Goal: Transaction & Acquisition: Purchase product/service

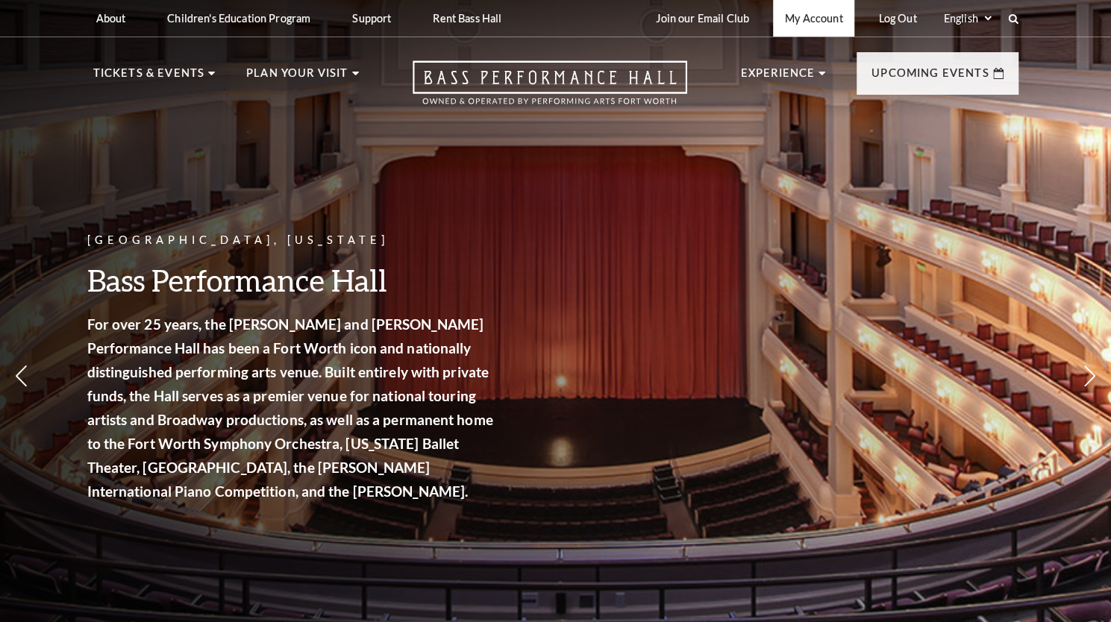
click at [815, 17] on link "My Account" at bounding box center [813, 18] width 81 height 37
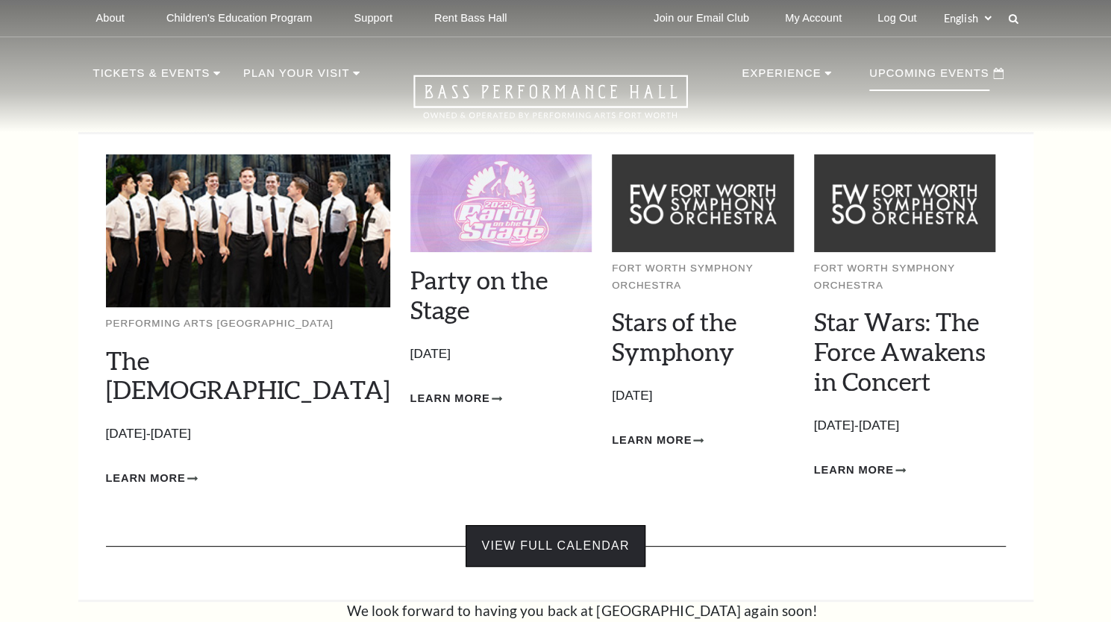
click at [571, 535] on link "View Full Calendar" at bounding box center [555, 546] width 179 height 42
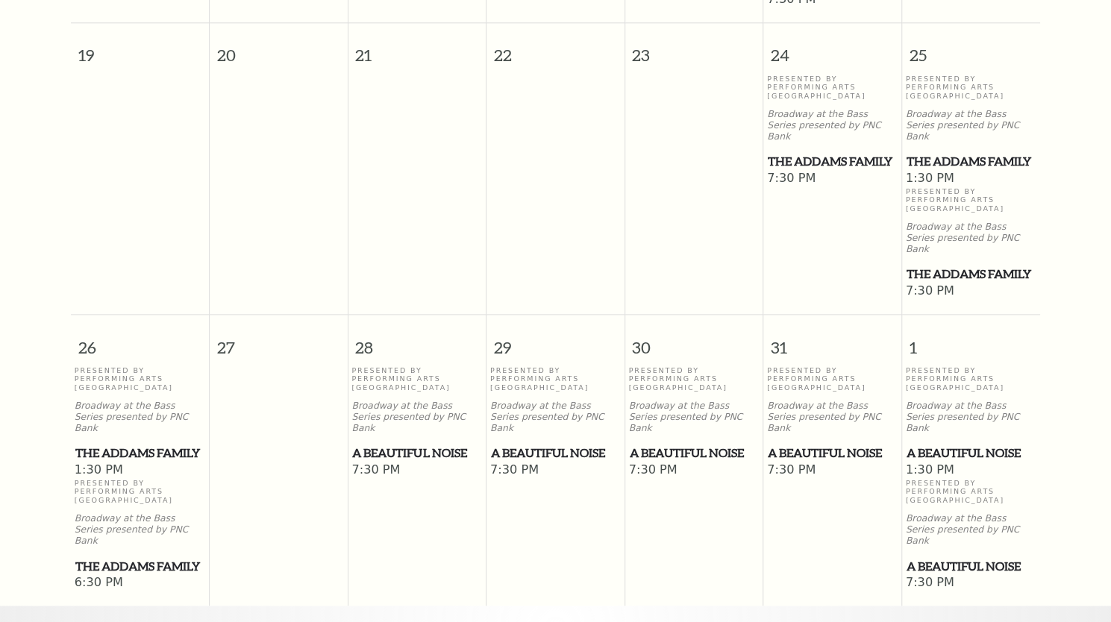
scroll to position [952, 0]
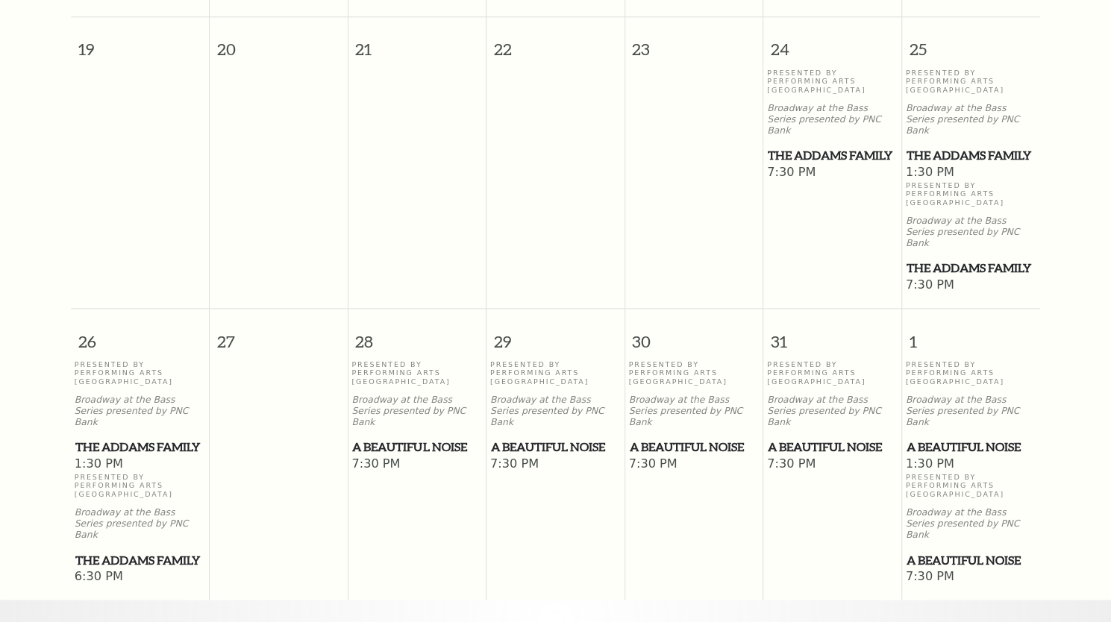
click at [674, 438] on span "A Beautiful Noise" at bounding box center [694, 447] width 129 height 19
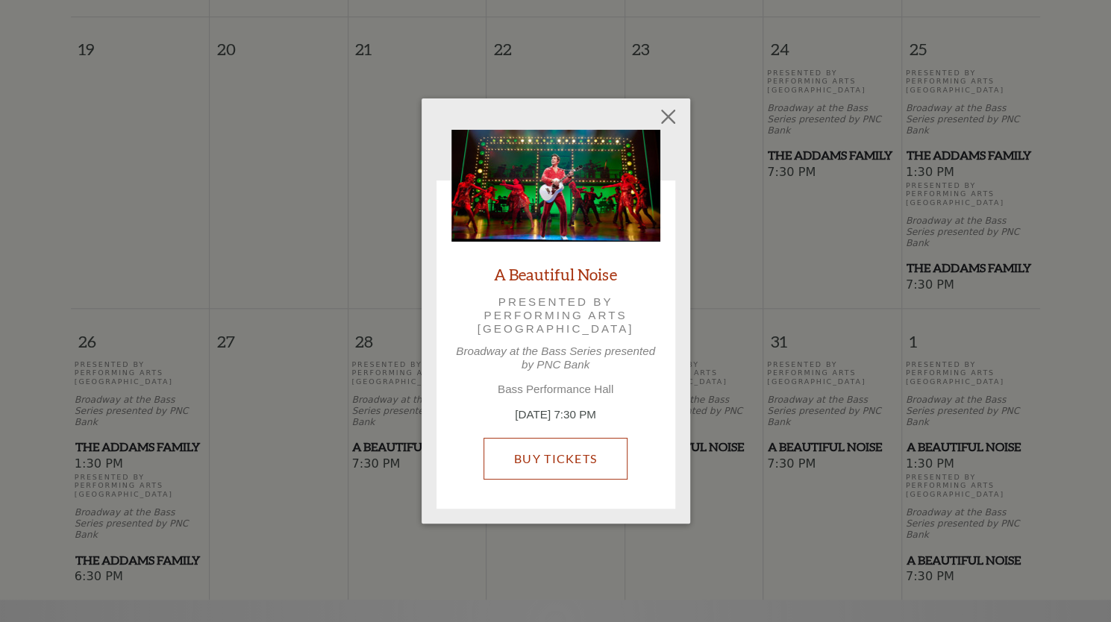
click at [573, 461] on link "Buy Tickets" at bounding box center [556, 459] width 144 height 42
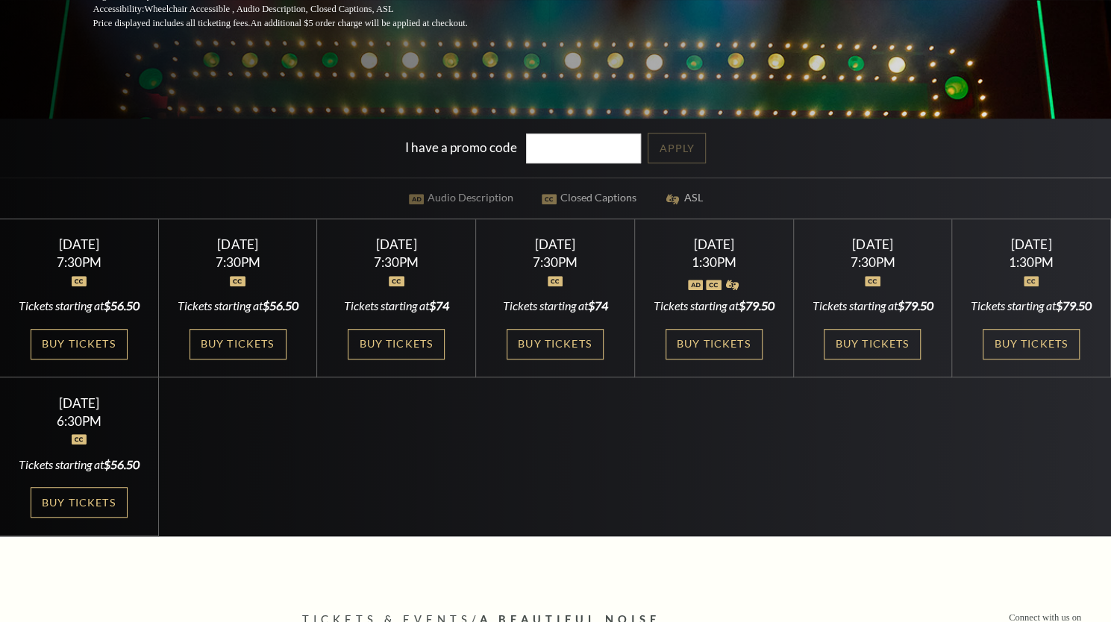
scroll to position [373, 0]
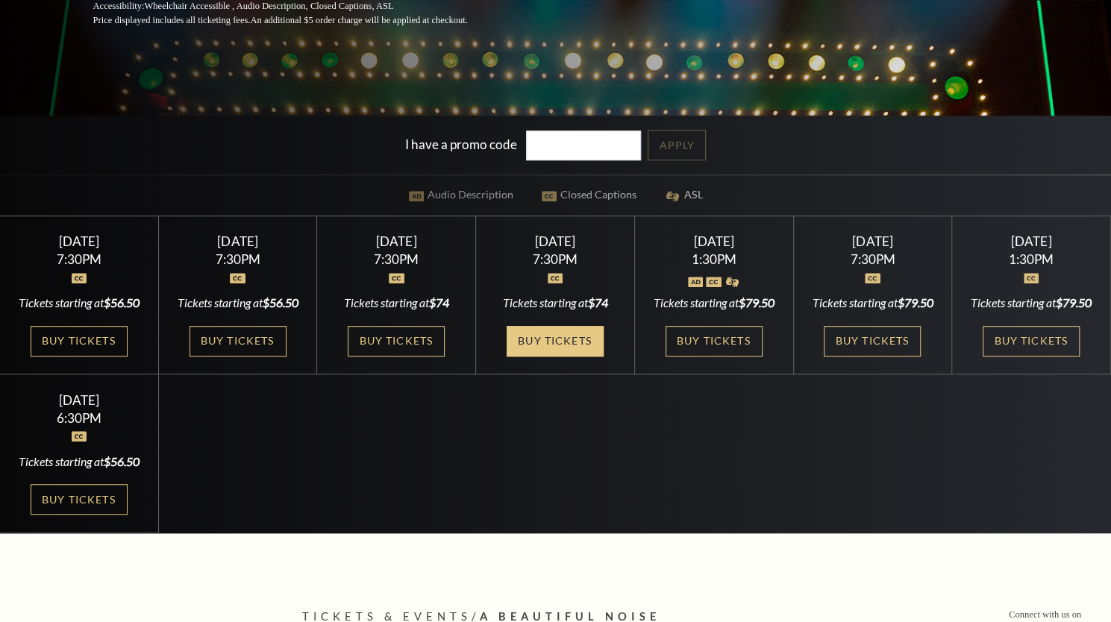
click at [568, 337] on link "Buy Tickets" at bounding box center [555, 341] width 97 height 31
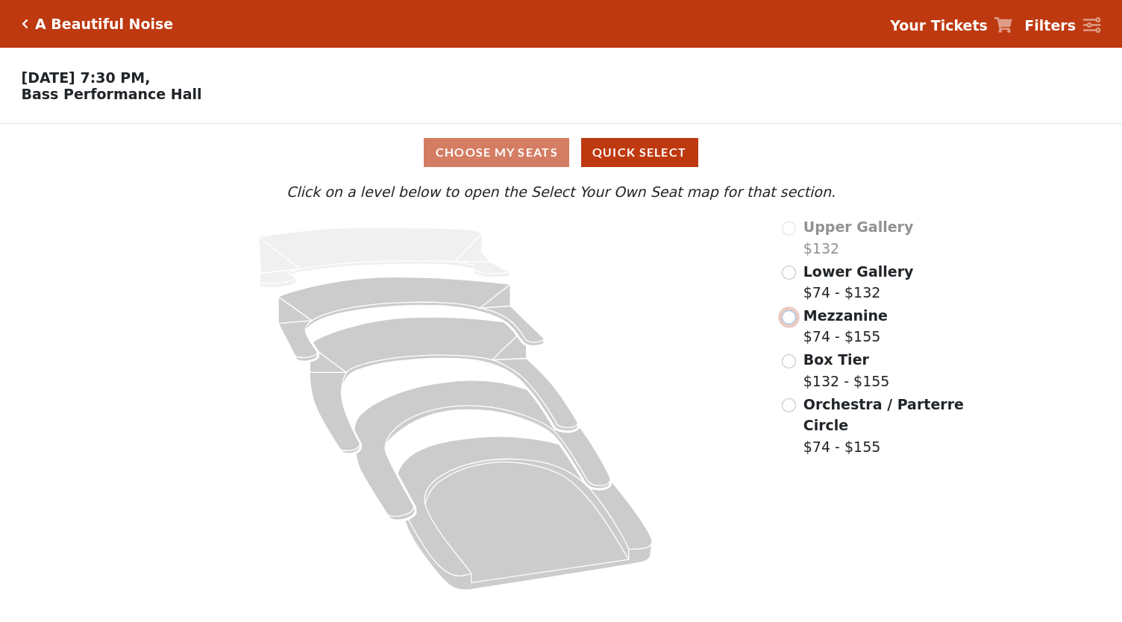
click at [791, 323] on input "radio" at bounding box center [789, 317] width 14 height 14
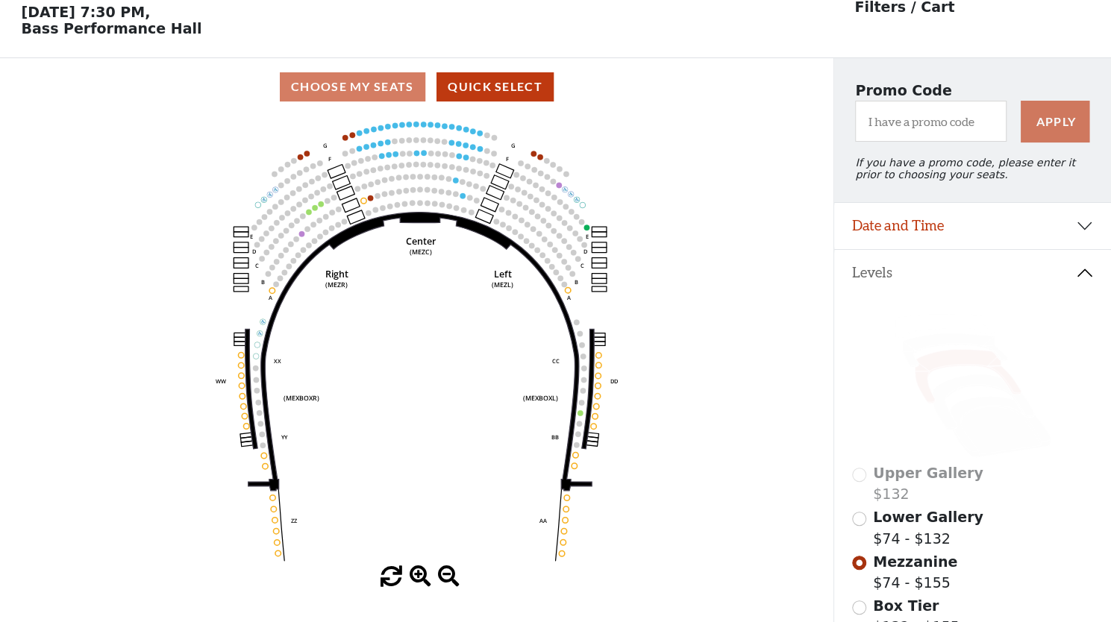
scroll to position [69, 0]
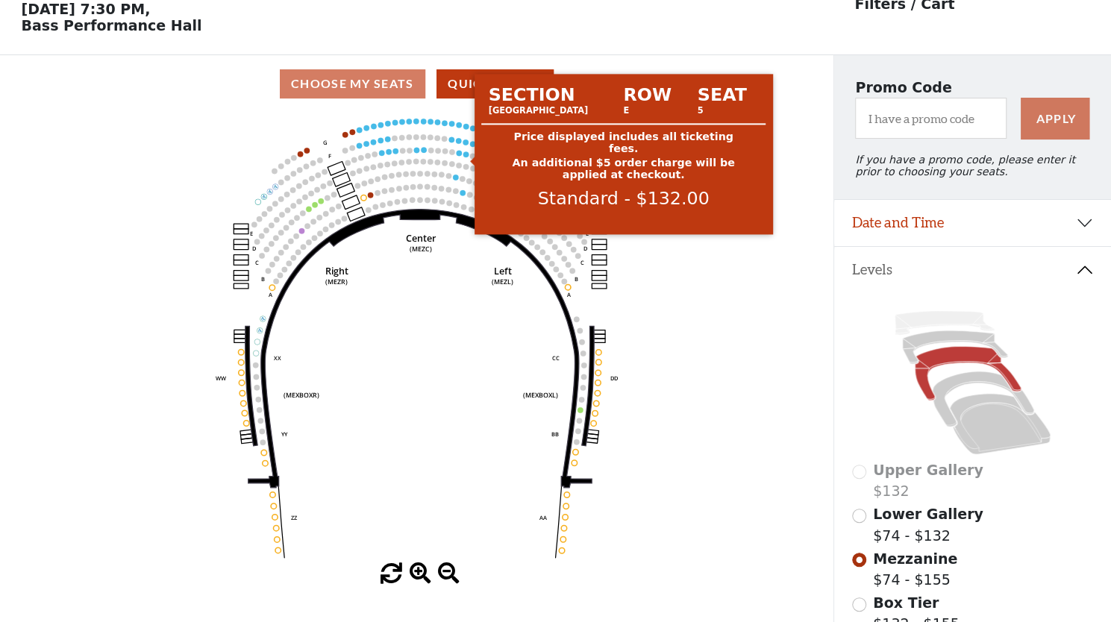
click at [466, 157] on circle at bounding box center [465, 153] width 5 height 5
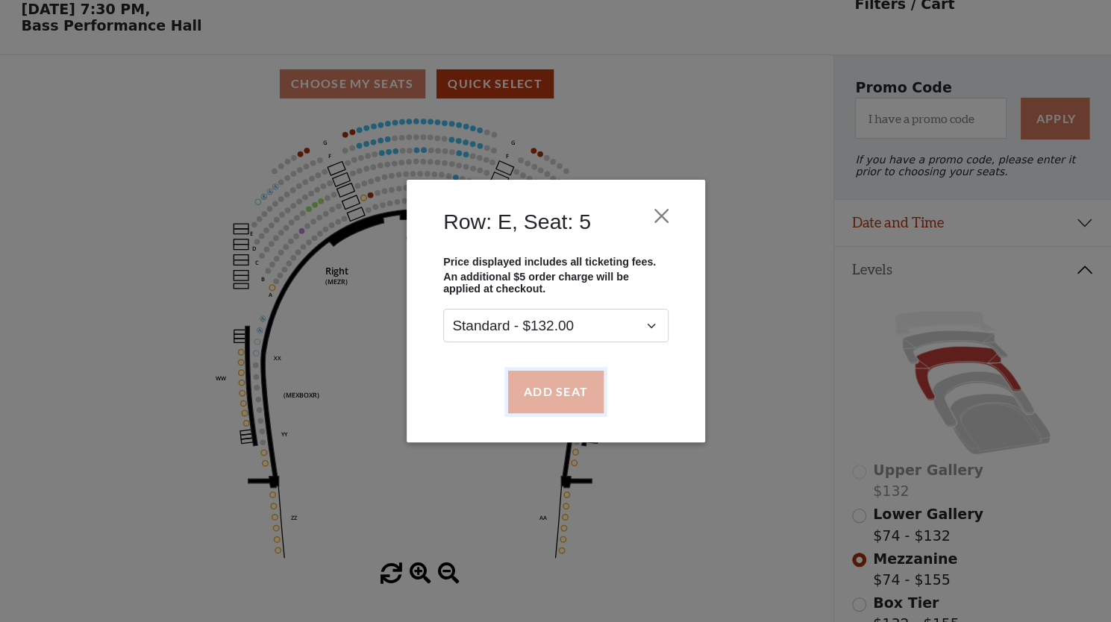
click at [537, 399] on button "Add Seat" at bounding box center [555, 392] width 96 height 42
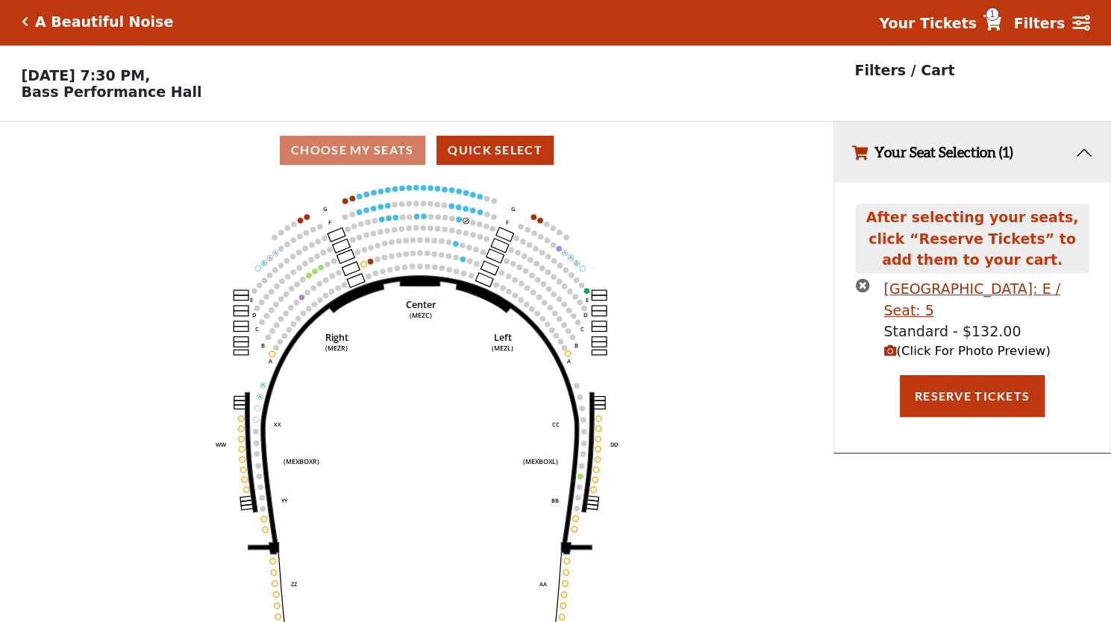
scroll to position [0, 0]
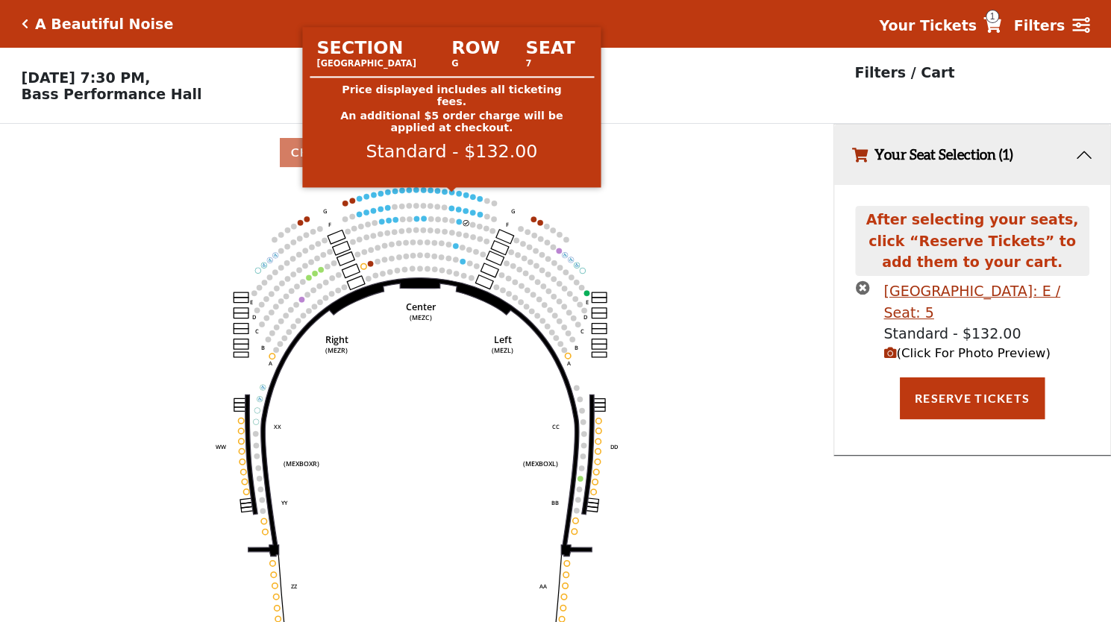
click at [451, 195] on circle at bounding box center [451, 192] width 5 height 5
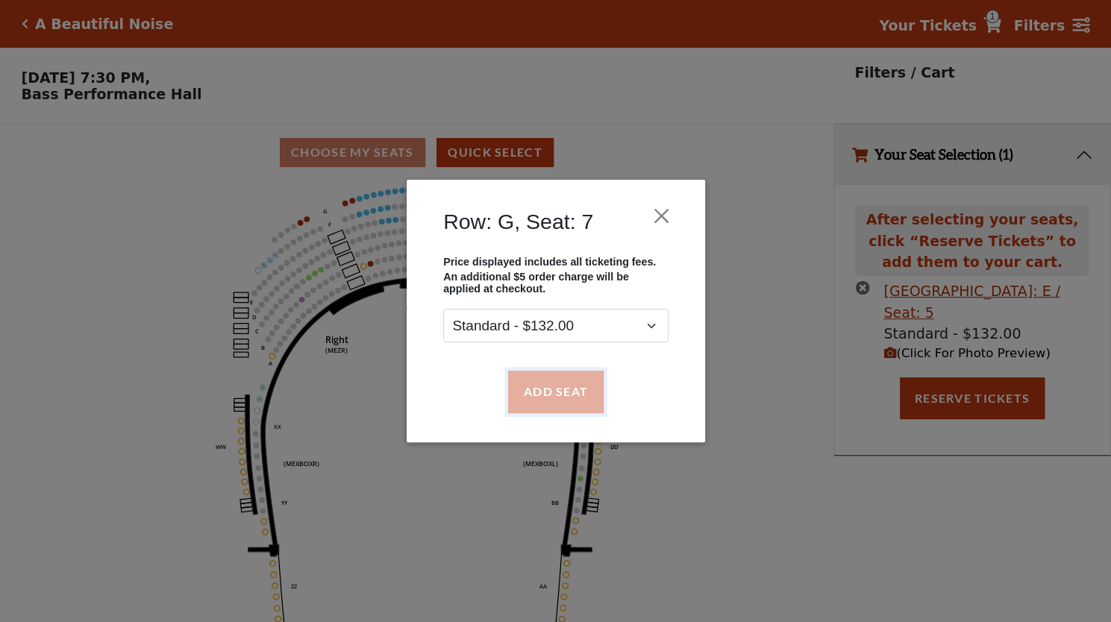
click at [549, 389] on button "Add Seat" at bounding box center [555, 392] width 96 height 42
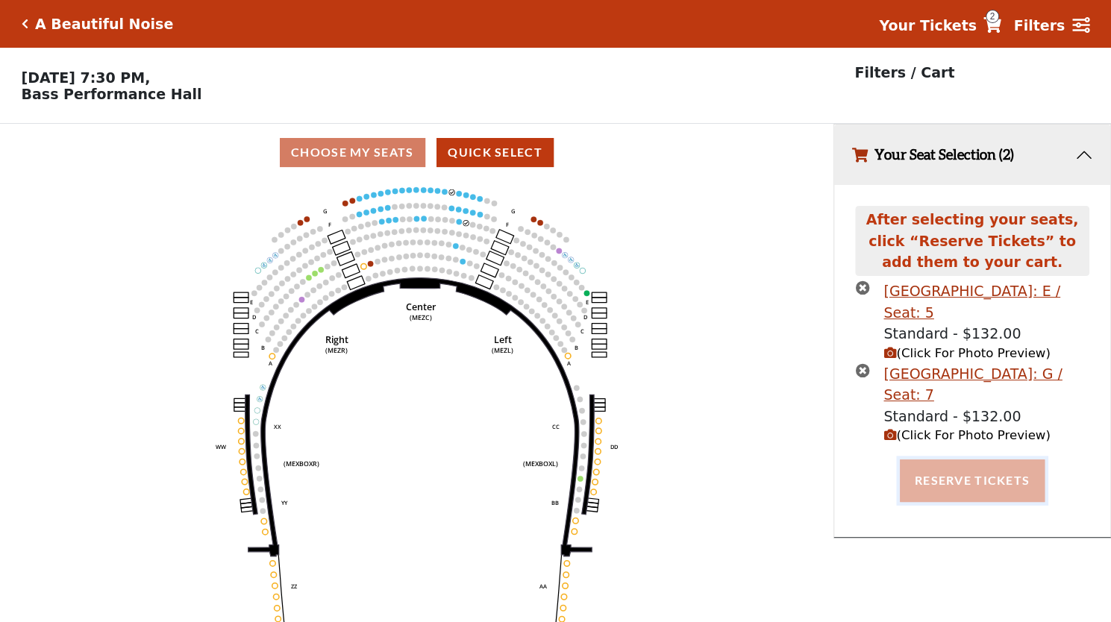
click at [976, 477] on button "Reserve Tickets" at bounding box center [972, 481] width 145 height 42
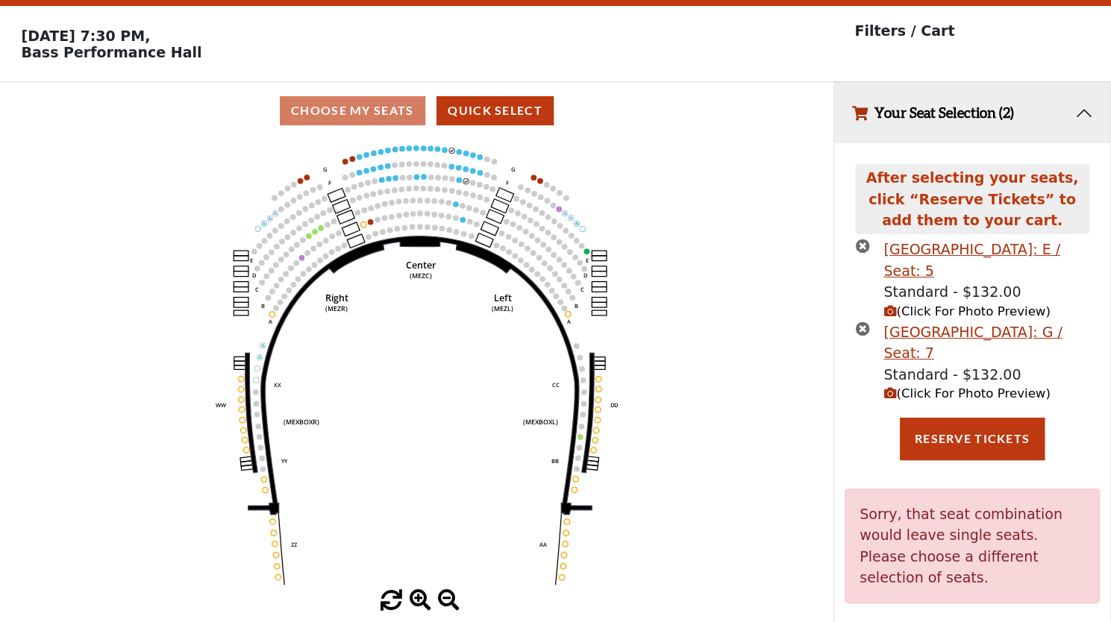
scroll to position [54, 0]
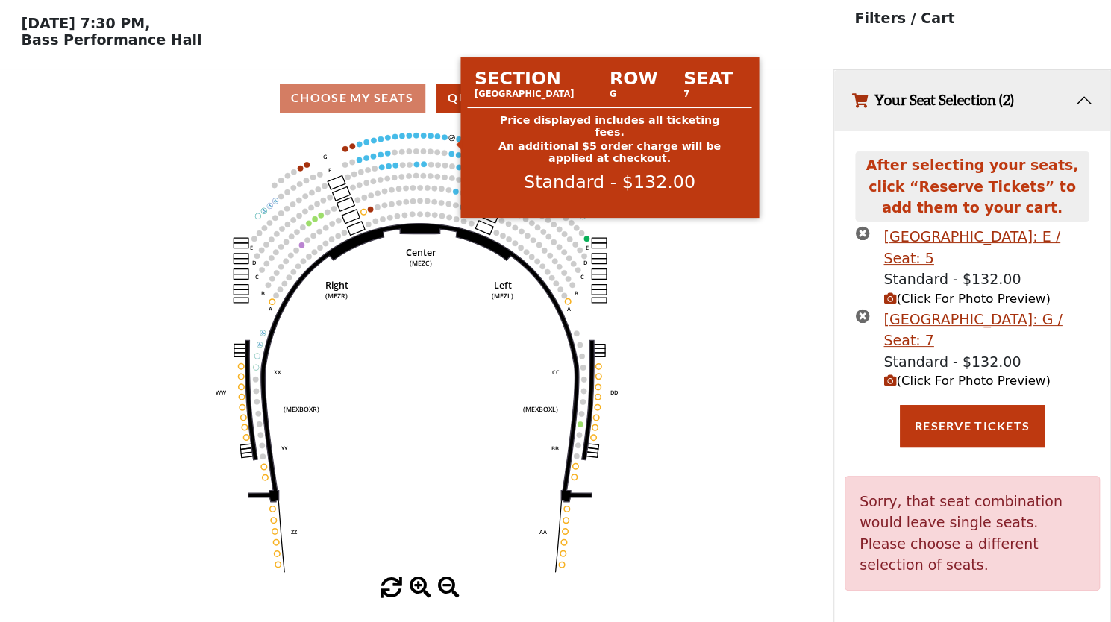
click at [452, 140] on circle at bounding box center [451, 137] width 5 height 5
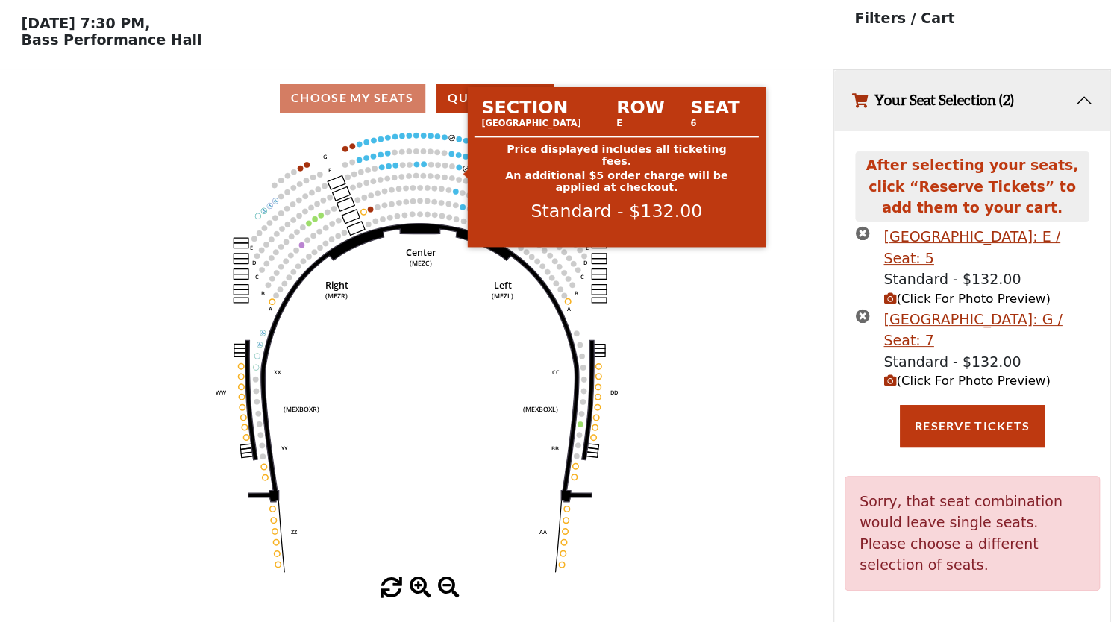
click at [459, 169] on circle at bounding box center [458, 166] width 5 height 5
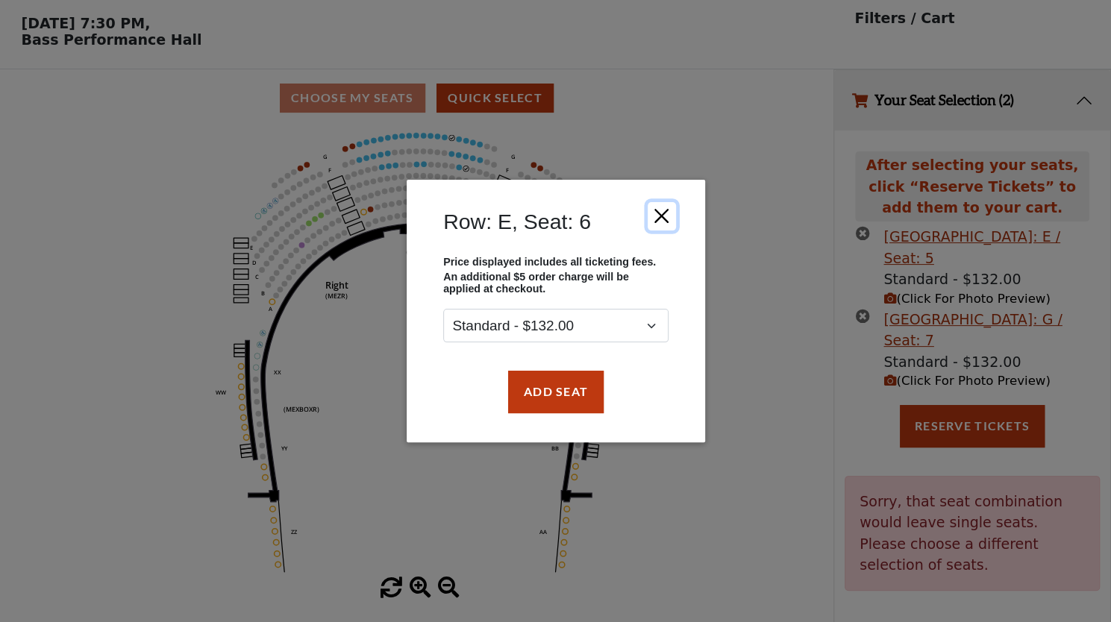
click at [660, 216] on button "Close" at bounding box center [661, 216] width 28 height 28
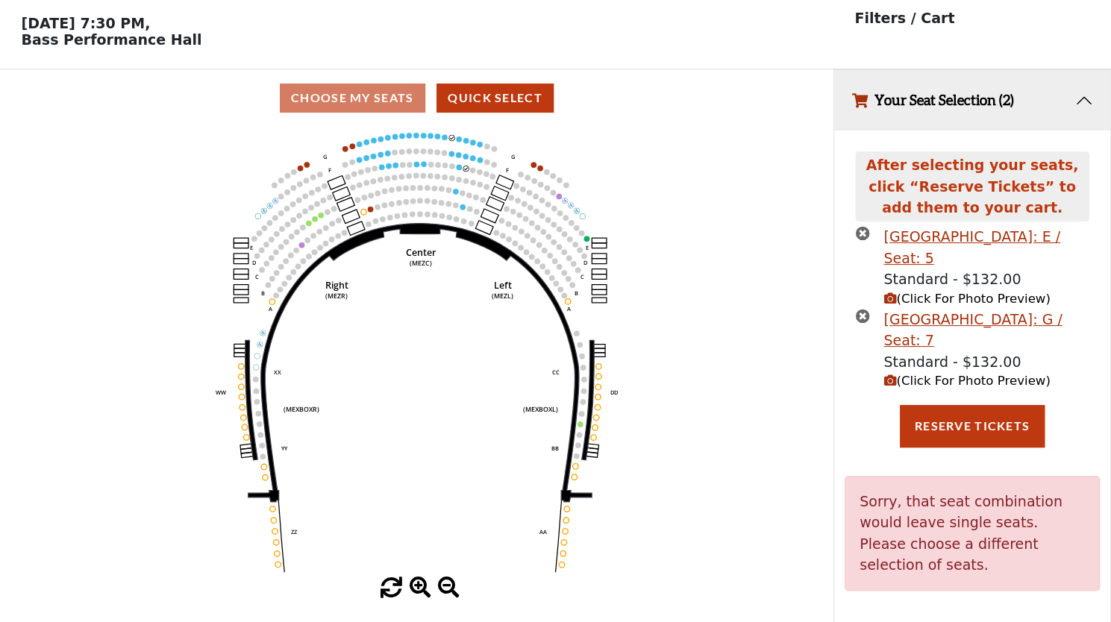
click at [863, 317] on icon "button" at bounding box center [862, 316] width 14 height 14
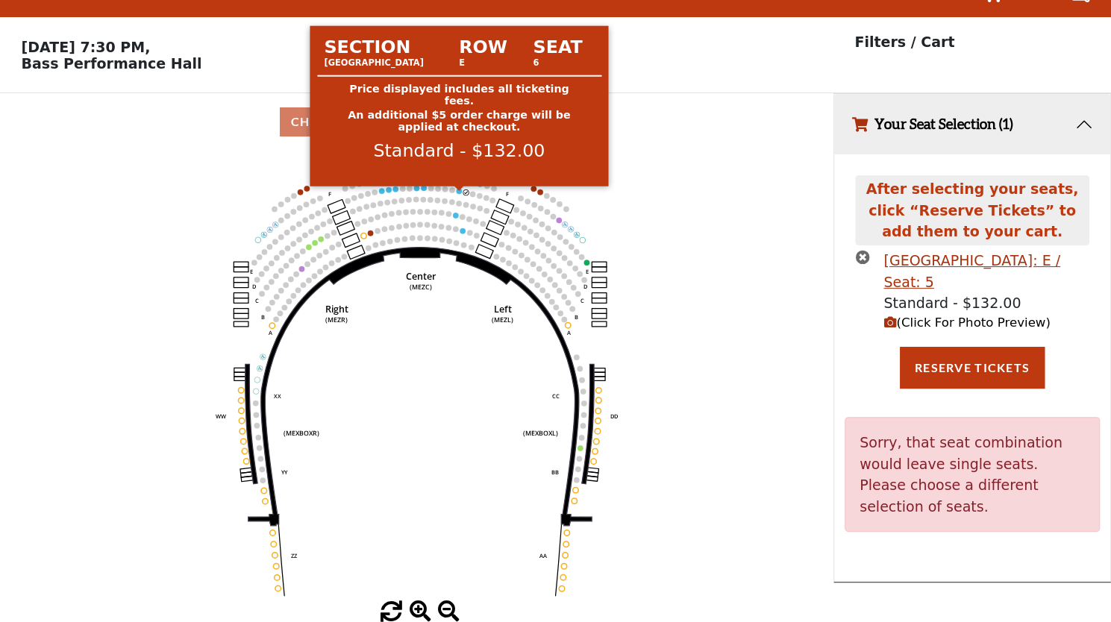
click at [457, 192] on circle at bounding box center [458, 190] width 5 height 5
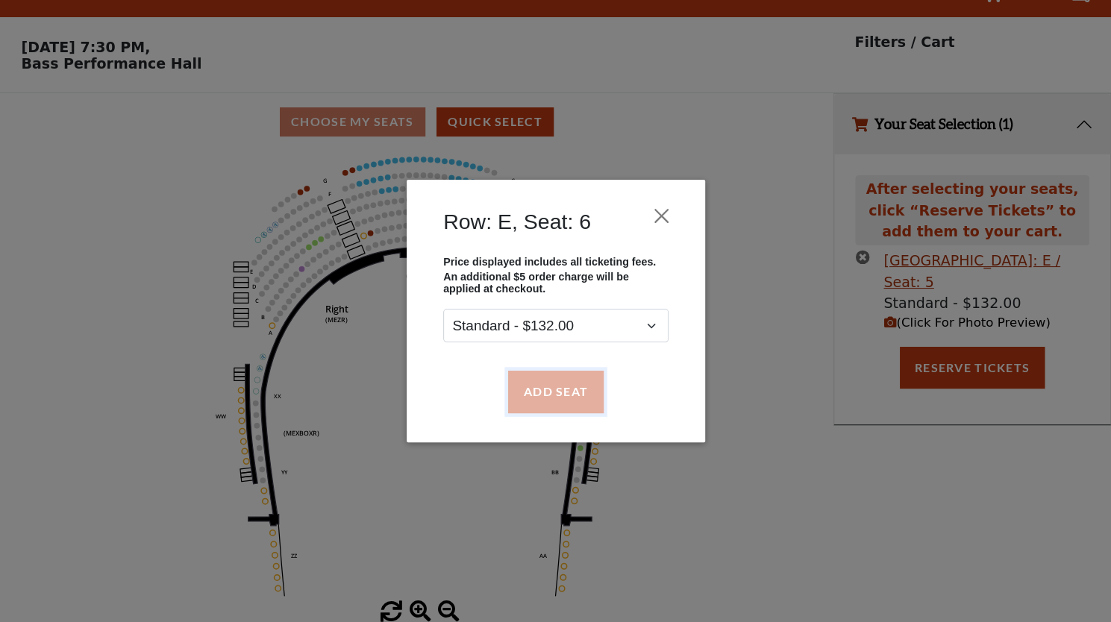
click at [555, 379] on button "Add Seat" at bounding box center [555, 392] width 96 height 42
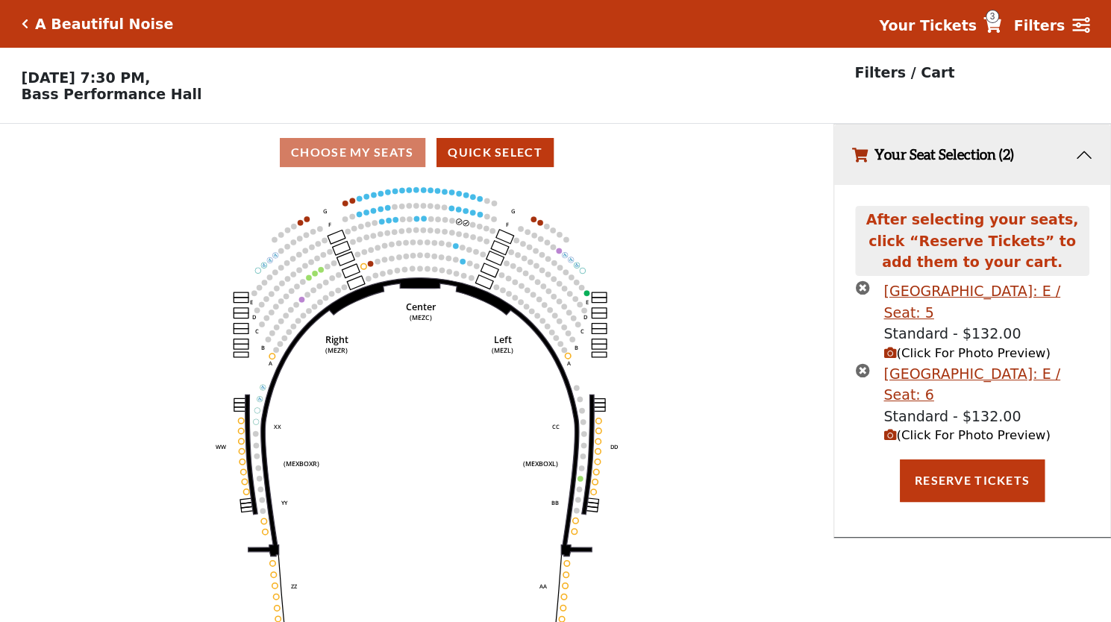
scroll to position [0, 0]
click at [990, 484] on button "Reserve Tickets" at bounding box center [972, 481] width 145 height 42
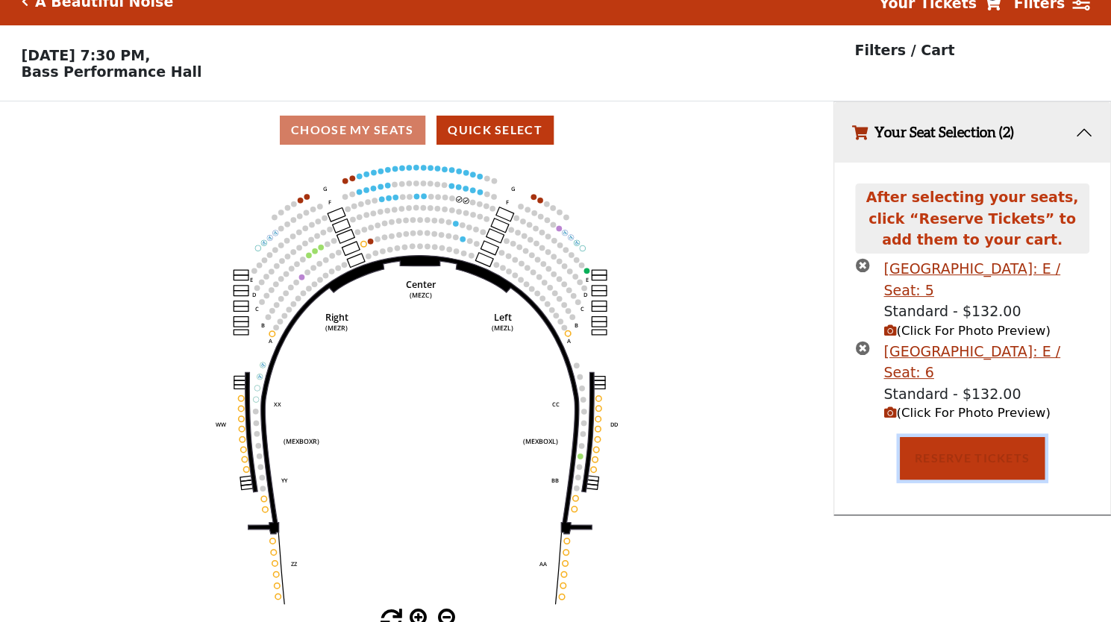
scroll to position [34, 0]
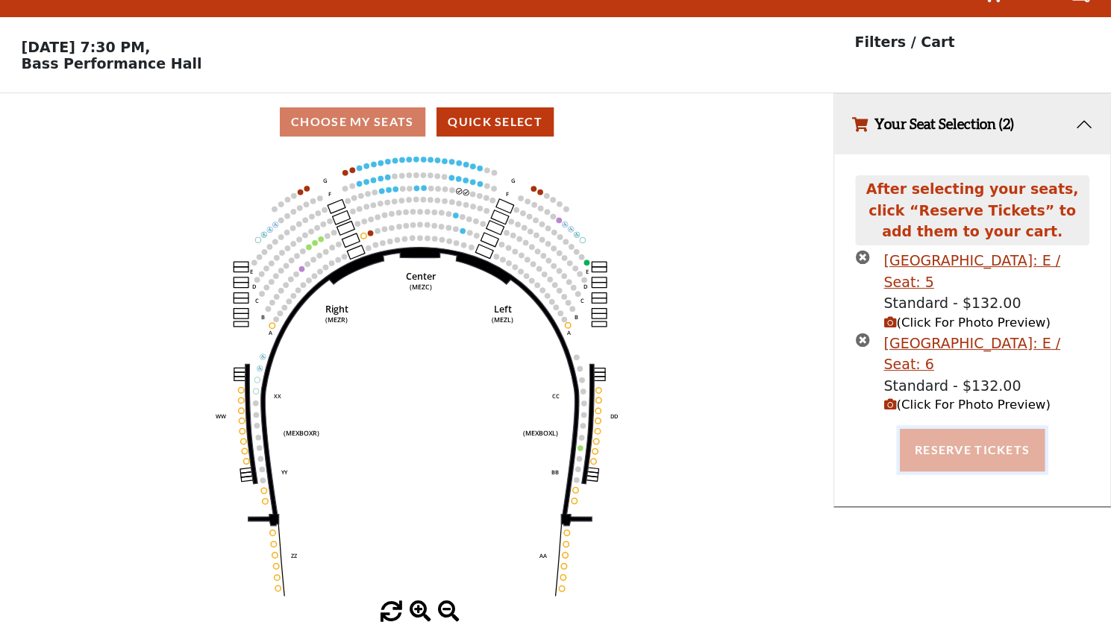
click at [977, 452] on button "Reserve Tickets" at bounding box center [972, 450] width 145 height 42
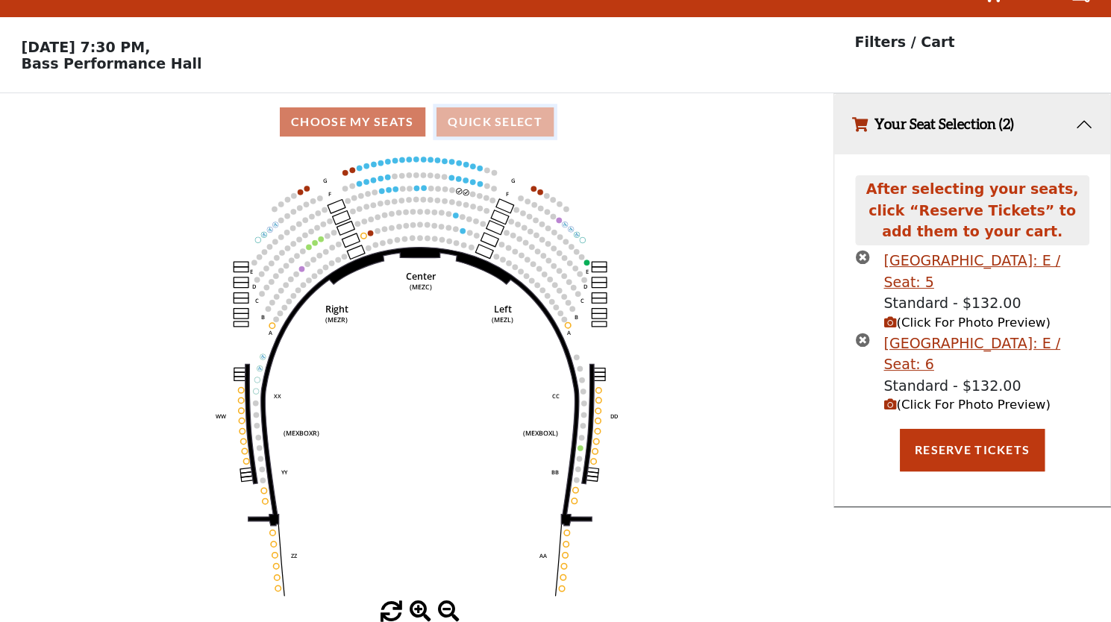
click at [513, 125] on button "Quick Select" at bounding box center [495, 121] width 117 height 29
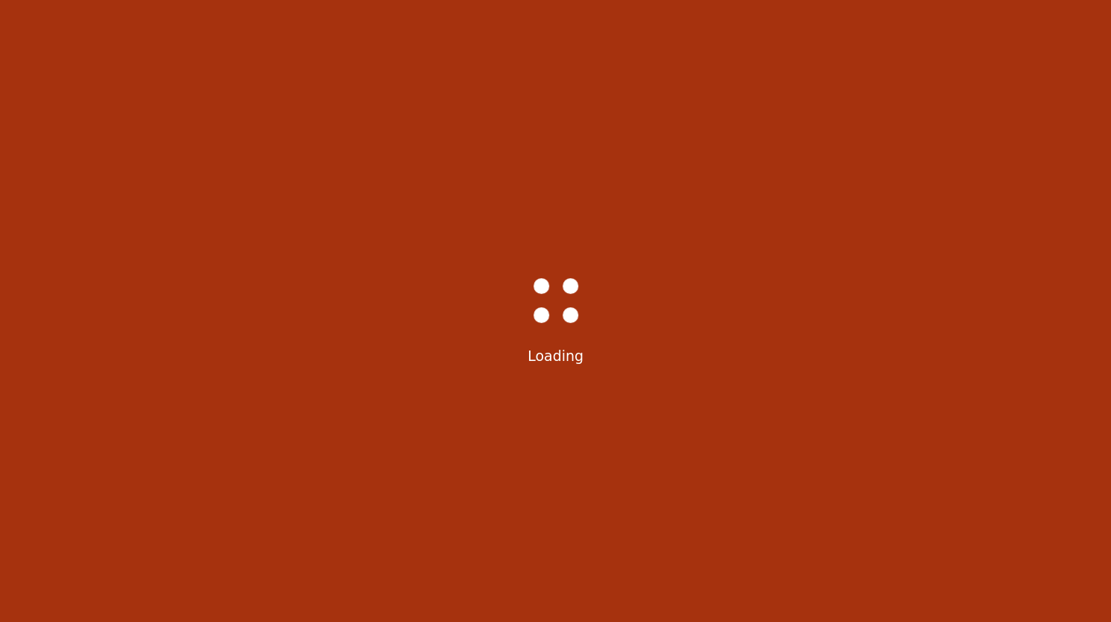
select select "6223"
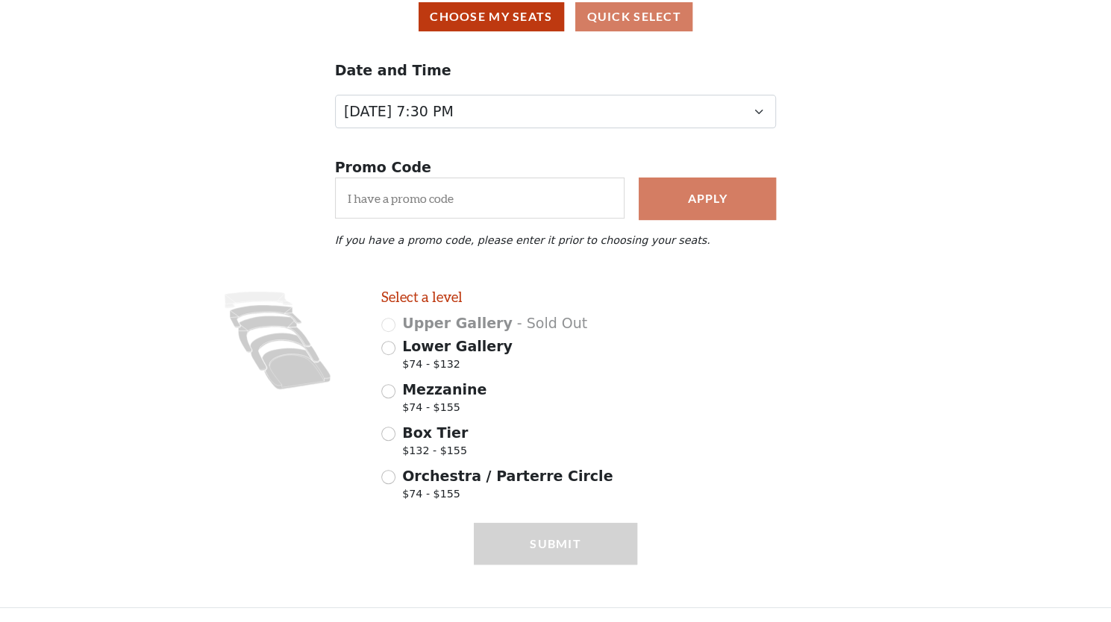
scroll to position [140, 0]
click at [390, 393] on input "Mezzanine $74 - $155" at bounding box center [388, 391] width 14 height 14
radio input "true"
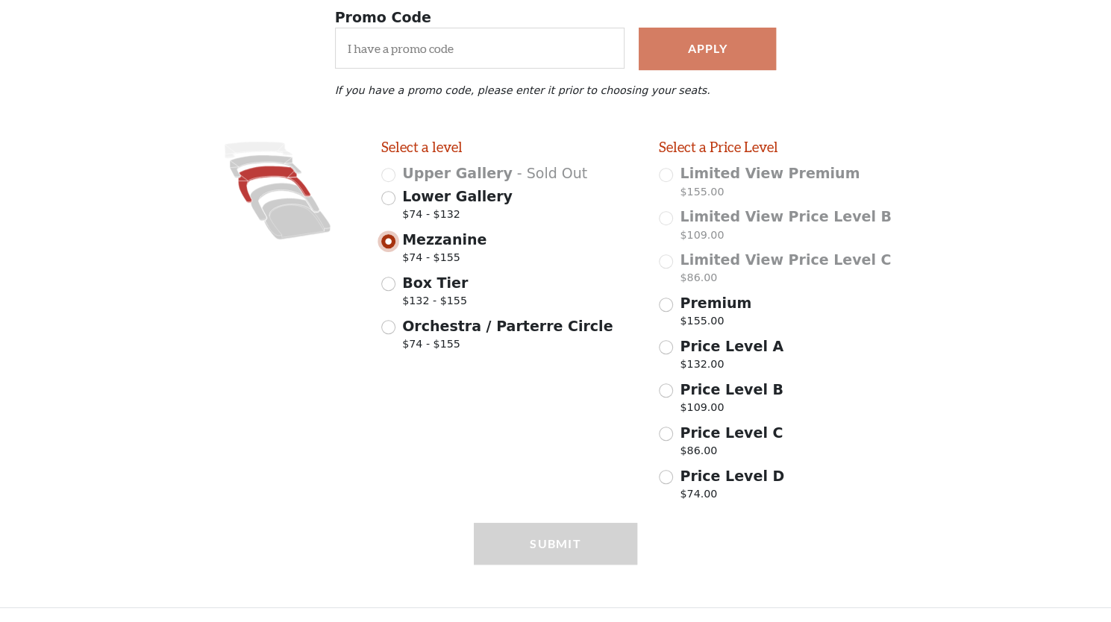
scroll to position [290, 0]
click at [669, 304] on input "Premium $155.00" at bounding box center [666, 305] width 14 height 14
radio input "true"
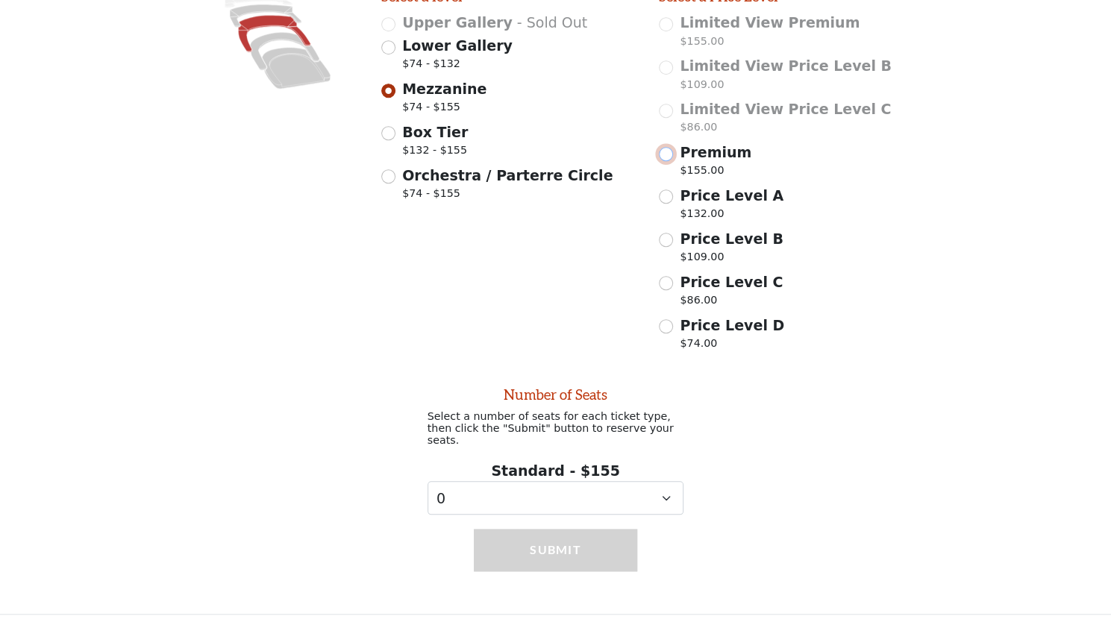
scroll to position [439, 0]
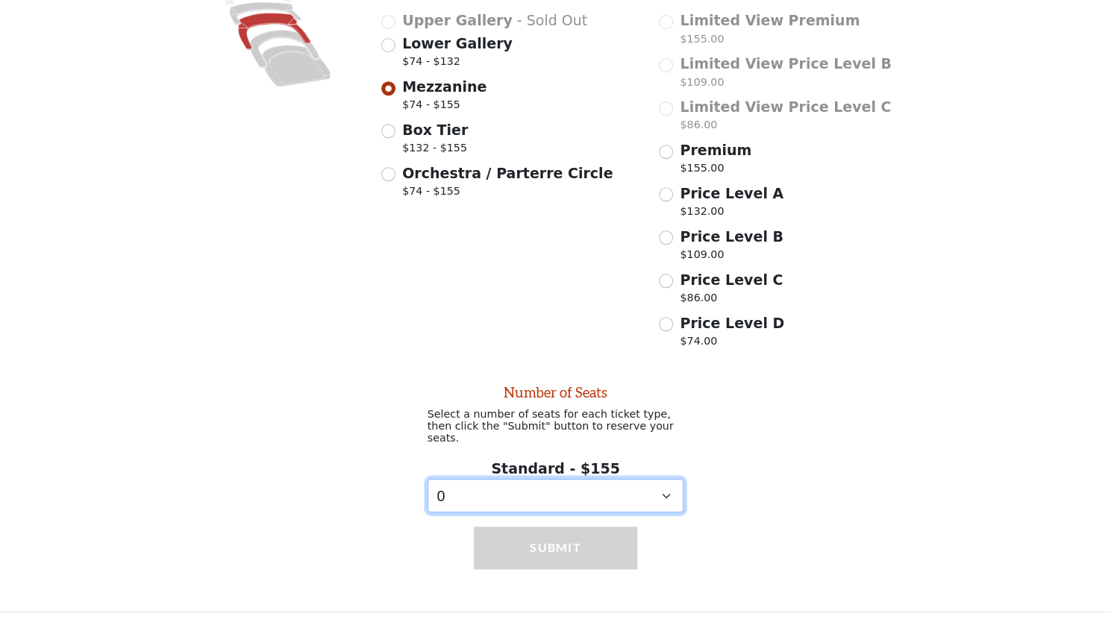
click at [607, 479] on select "0 1 2 3 4 5 6 7 8 9" at bounding box center [556, 496] width 257 height 34
select select "1"
click at [428, 479] on select "0 1 2 3 4 5 6 7 8 9" at bounding box center [556, 496] width 257 height 34
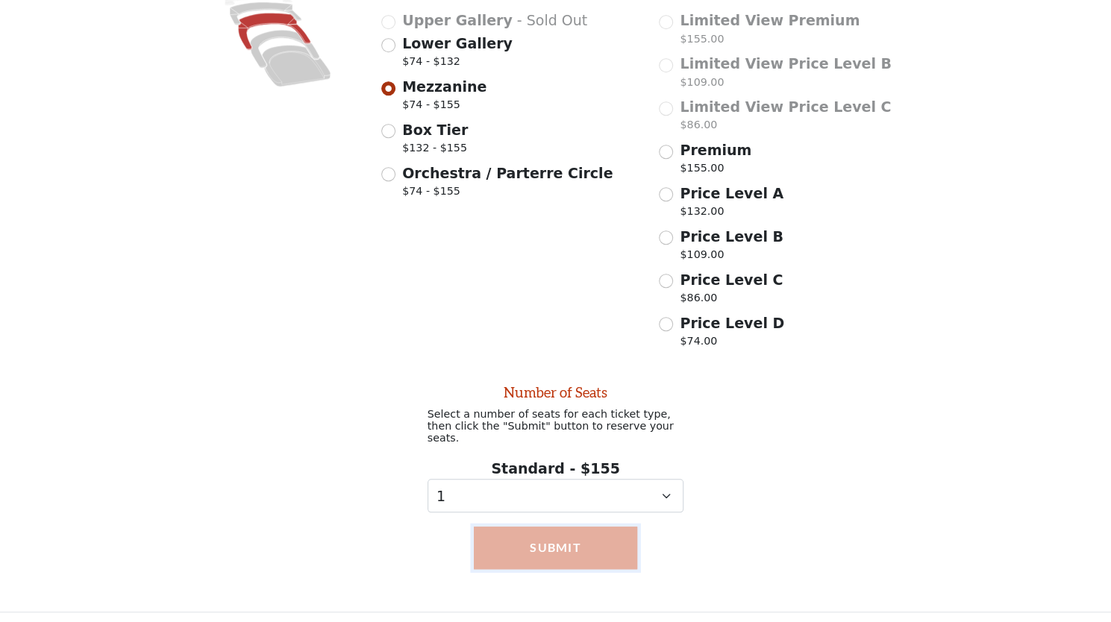
click at [552, 549] on button "Submit" at bounding box center [556, 548] width 164 height 42
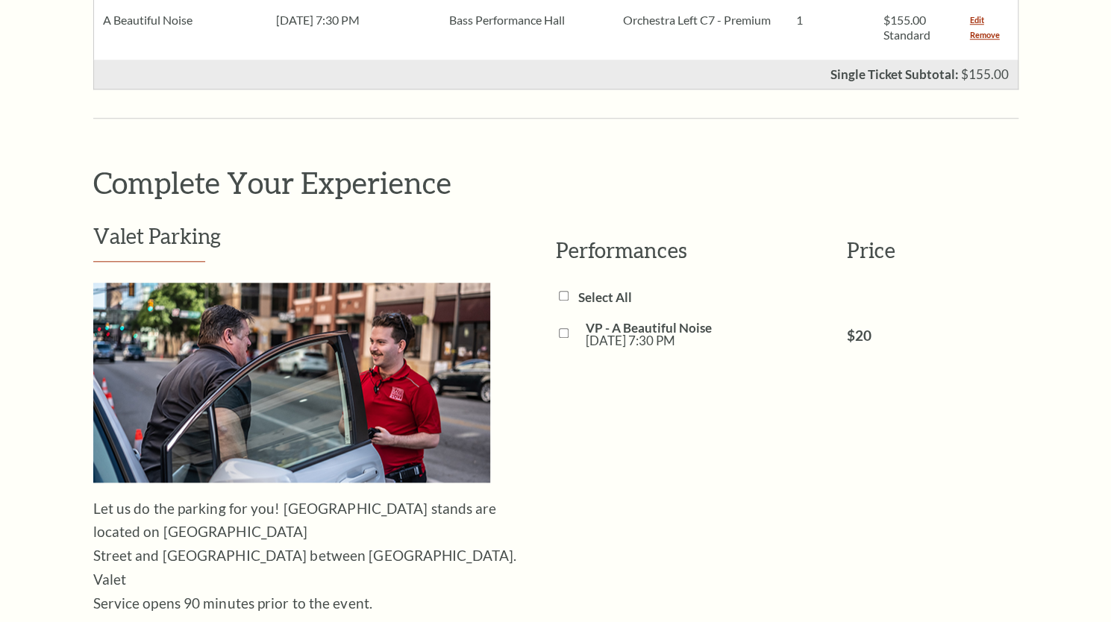
scroll to position [896, 0]
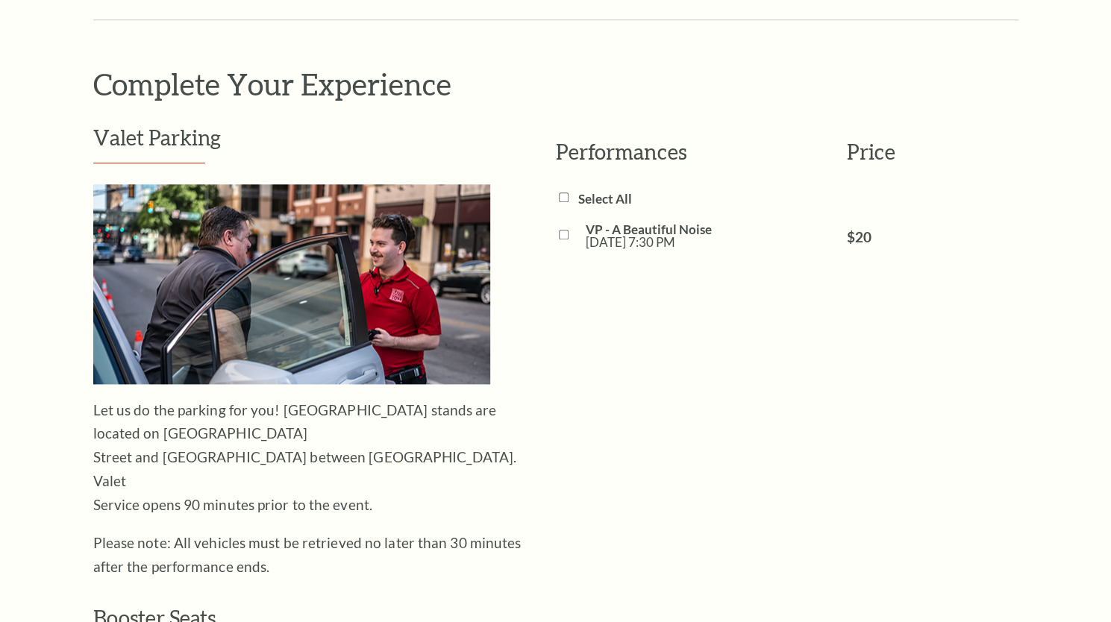
click at [566, 230] on input "VP - A Beautiful Noise Fri, Oct 31 7:30 PM" at bounding box center [564, 235] width 10 height 10
checkbox input "true"
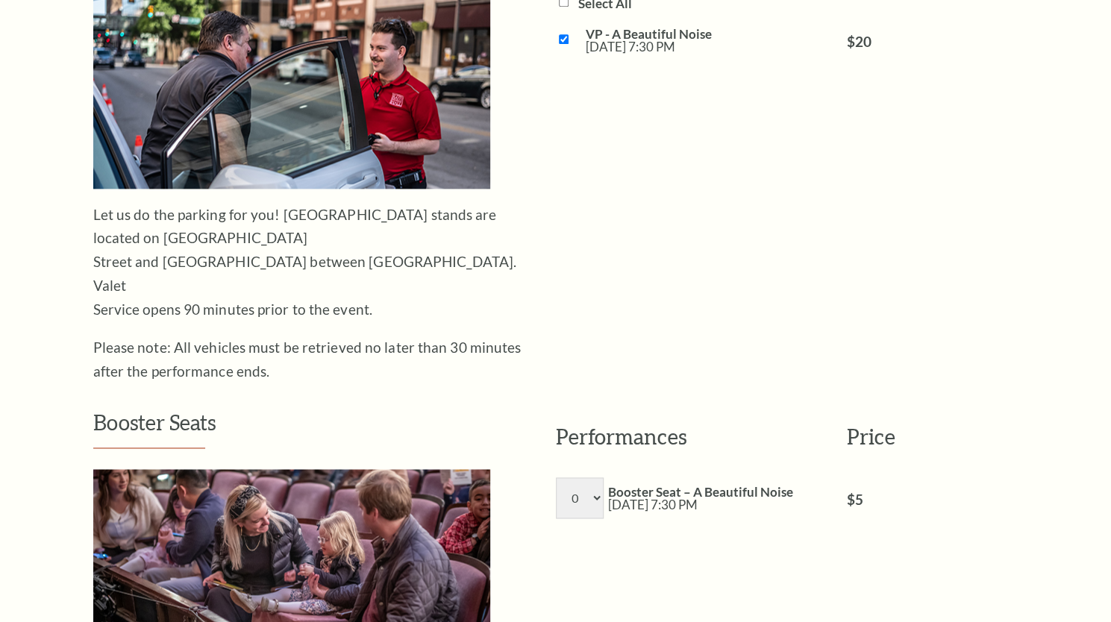
scroll to position [1269, 0]
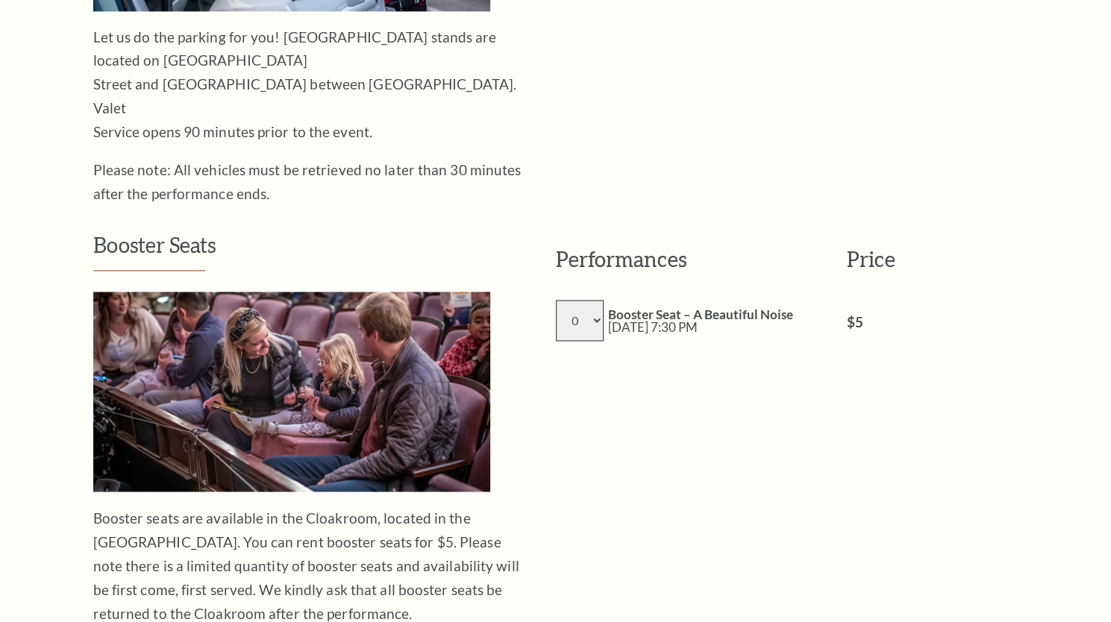
click at [593, 300] on select "0 1 2 3 4 5 6 7 8" at bounding box center [580, 320] width 48 height 41
select select "1"
click at [556, 300] on select "0 1 2 3 4 5 6 7 8" at bounding box center [580, 320] width 48 height 41
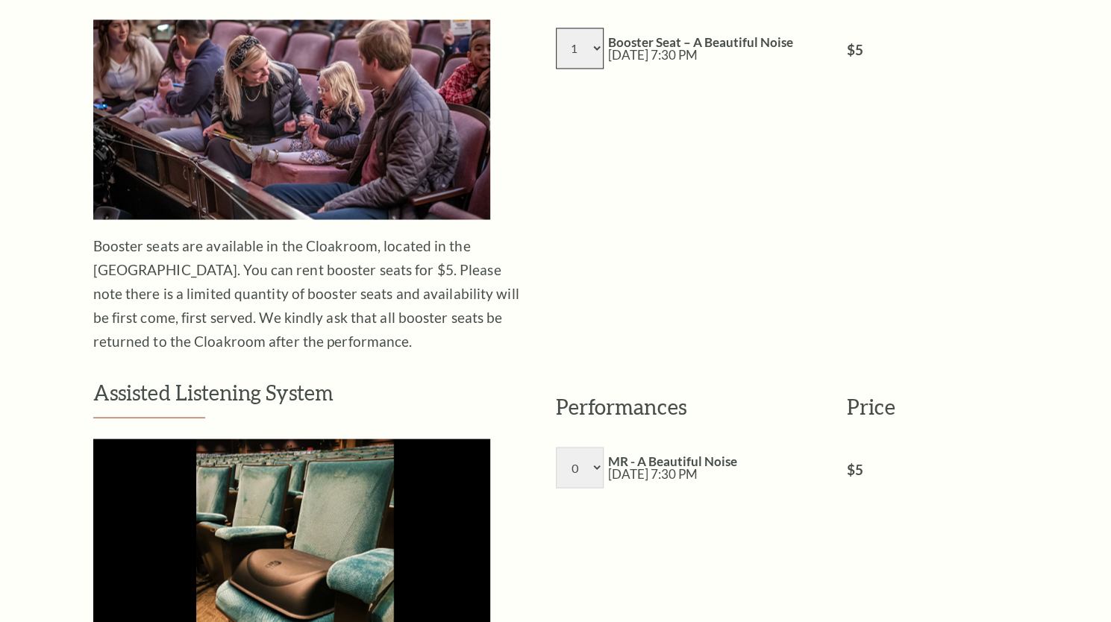
scroll to position [1716, 0]
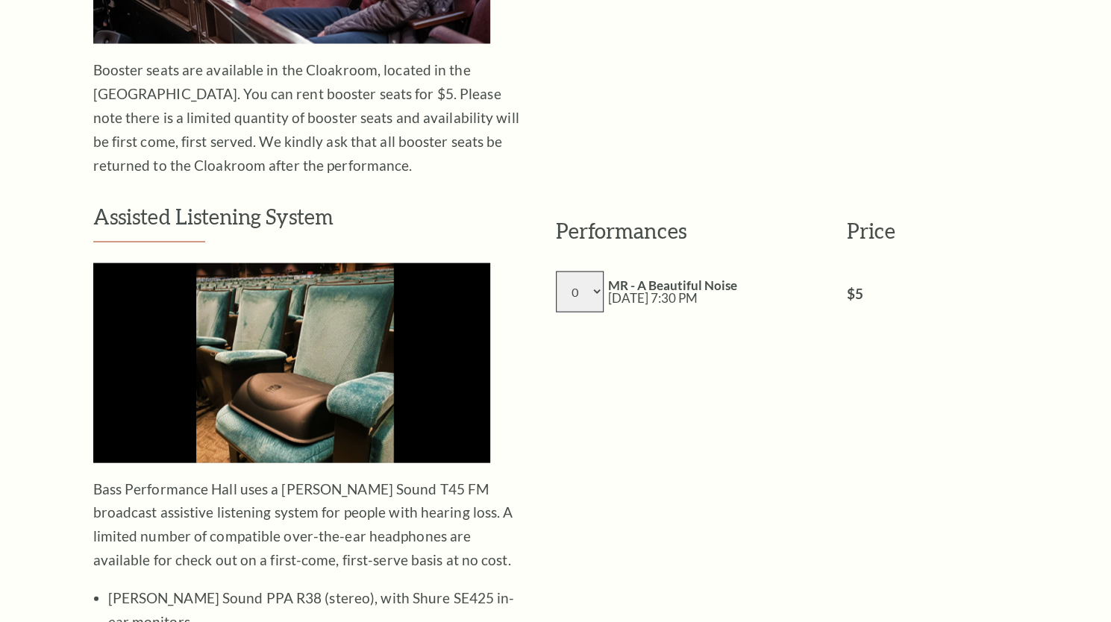
click at [578, 272] on select "0 1 2 3 4 5 6 7 8" at bounding box center [580, 292] width 48 height 41
select select "1"
click at [556, 272] on select "0 1 2 3 4 5 6 7 8" at bounding box center [580, 292] width 48 height 41
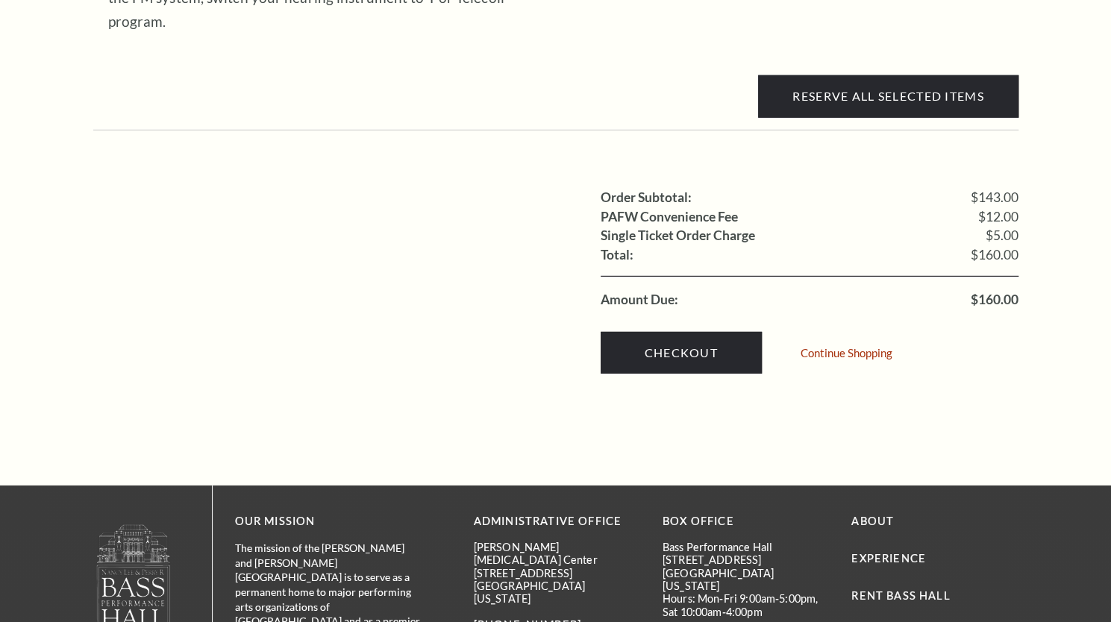
scroll to position [2463, 0]
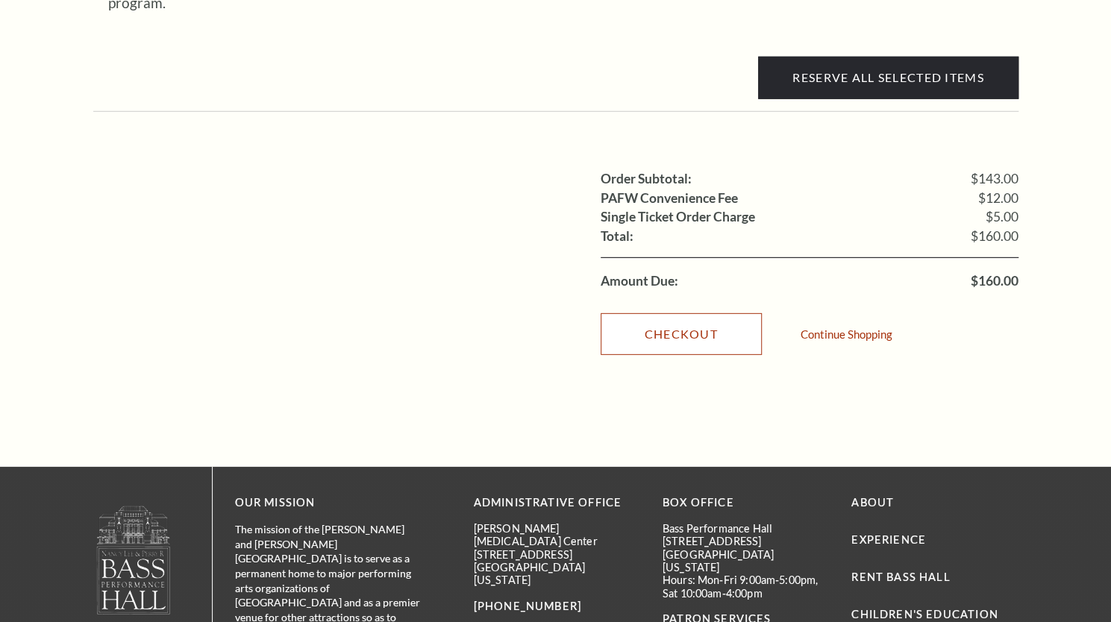
click at [684, 313] on link "Checkout" at bounding box center [681, 334] width 161 height 42
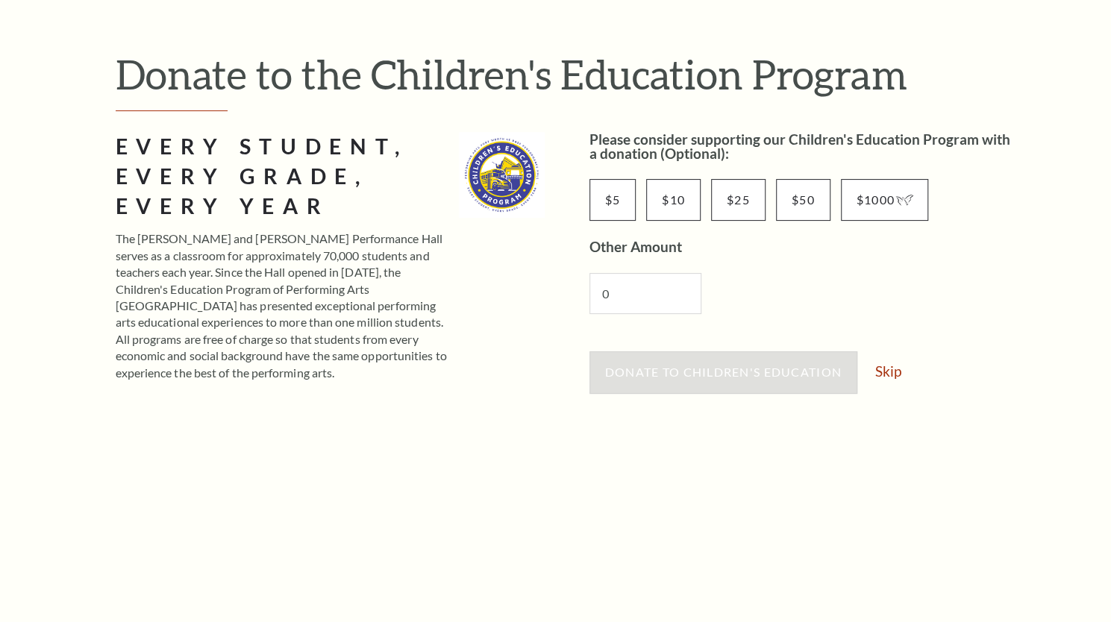
scroll to position [224, 0]
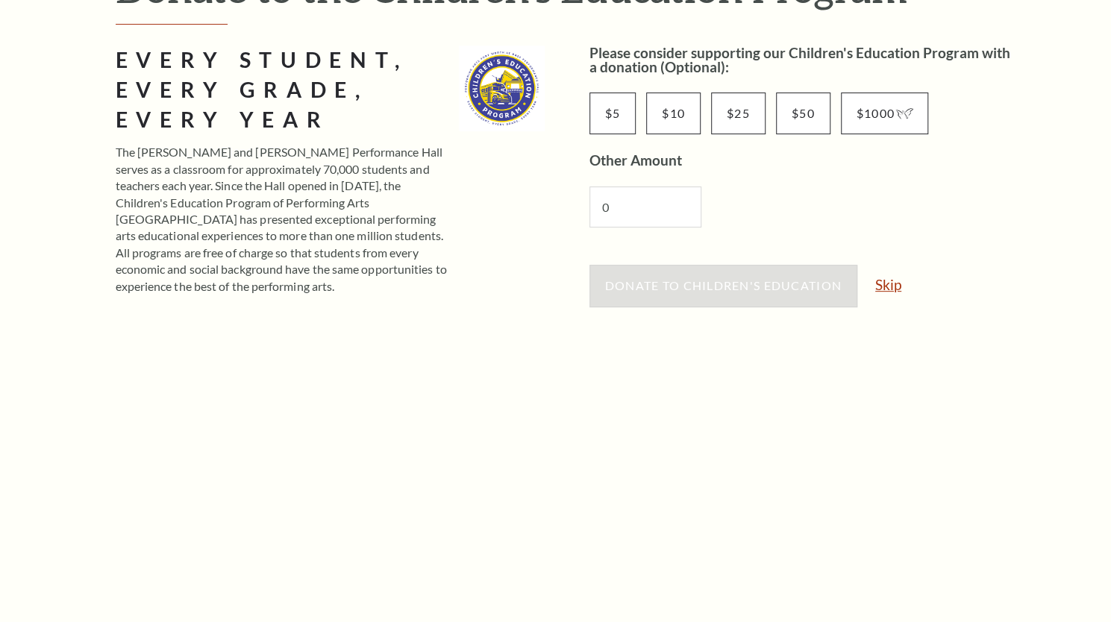
click at [890, 287] on link "Skip" at bounding box center [888, 285] width 26 height 14
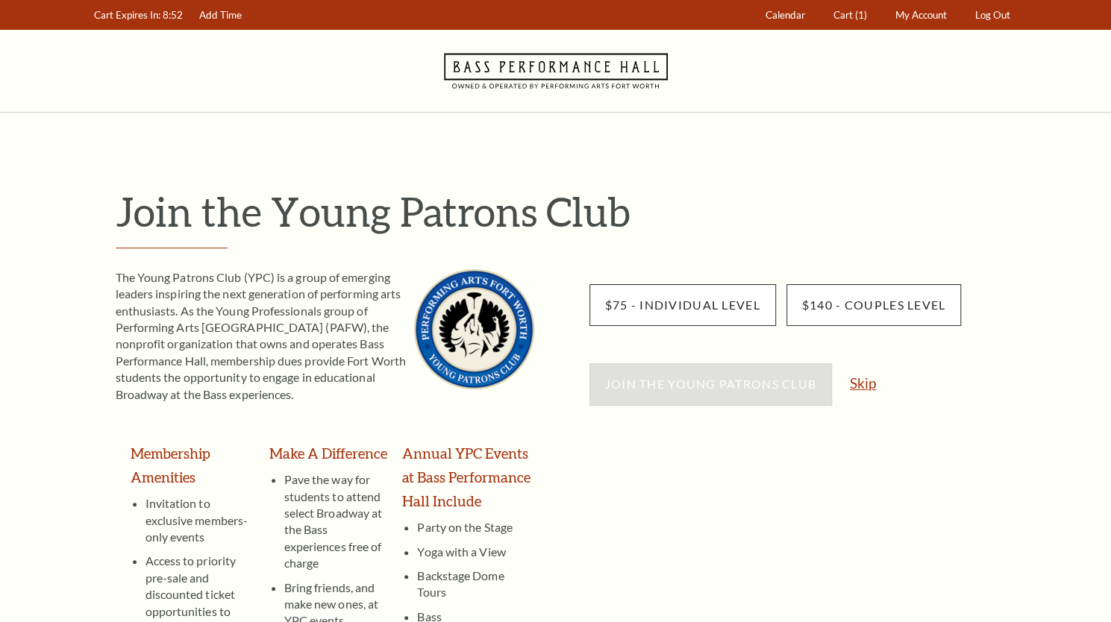
click at [862, 378] on link "Skip" at bounding box center [863, 383] width 26 height 14
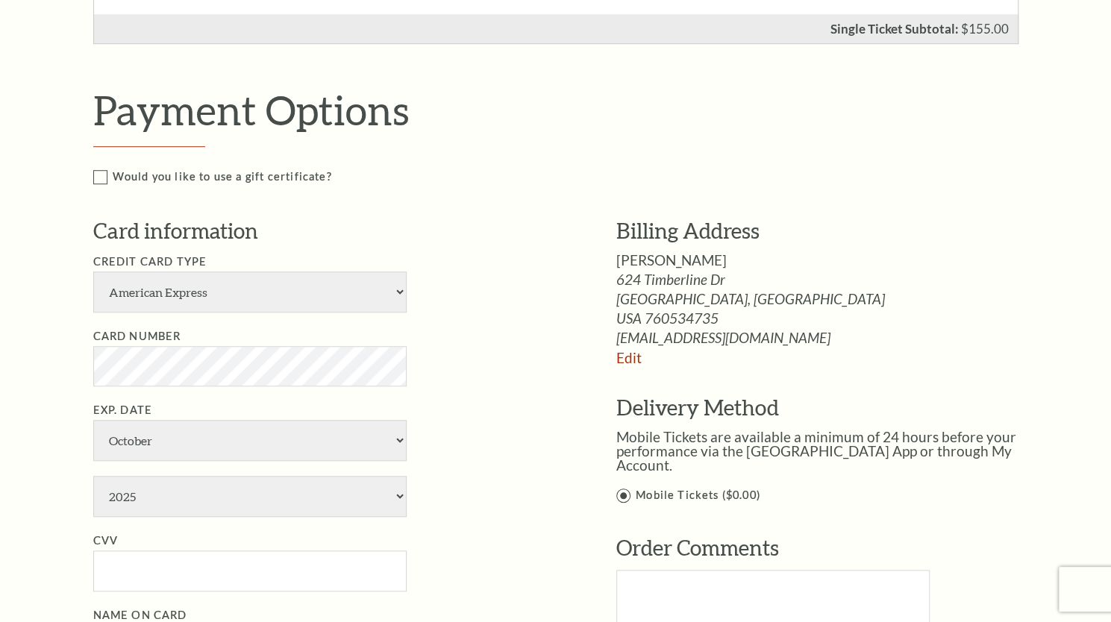
scroll to position [672, 0]
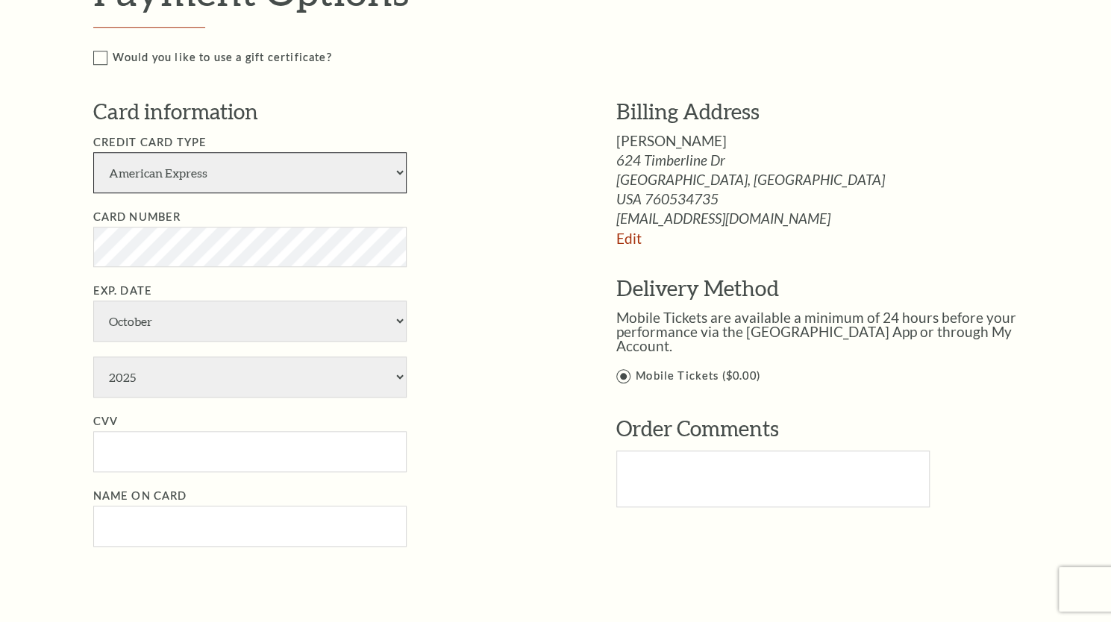
click at [220, 166] on select "American Express Visa Master Card Discover" at bounding box center [249, 172] width 313 height 41
select select "24"
click at [93, 152] on select "American Express Visa Master Card Discover" at bounding box center [249, 172] width 313 height 41
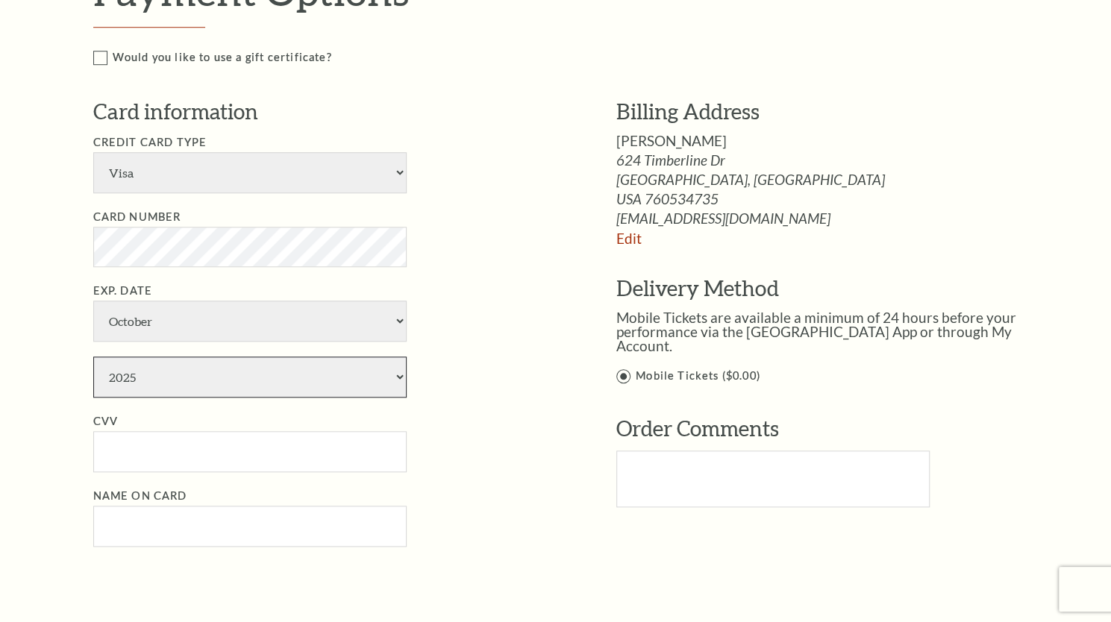
click at [178, 368] on select "2025 2026 2027 2028 2029 2030 2031 2032 2033 2034" at bounding box center [249, 377] width 313 height 41
select select "2027"
click at [93, 357] on select "2025 2026 2027 2028 2029 2030 2031 2032 2033 2034" at bounding box center [249, 377] width 313 height 41
click at [162, 449] on input "CVV" at bounding box center [249, 451] width 313 height 41
type input "123"
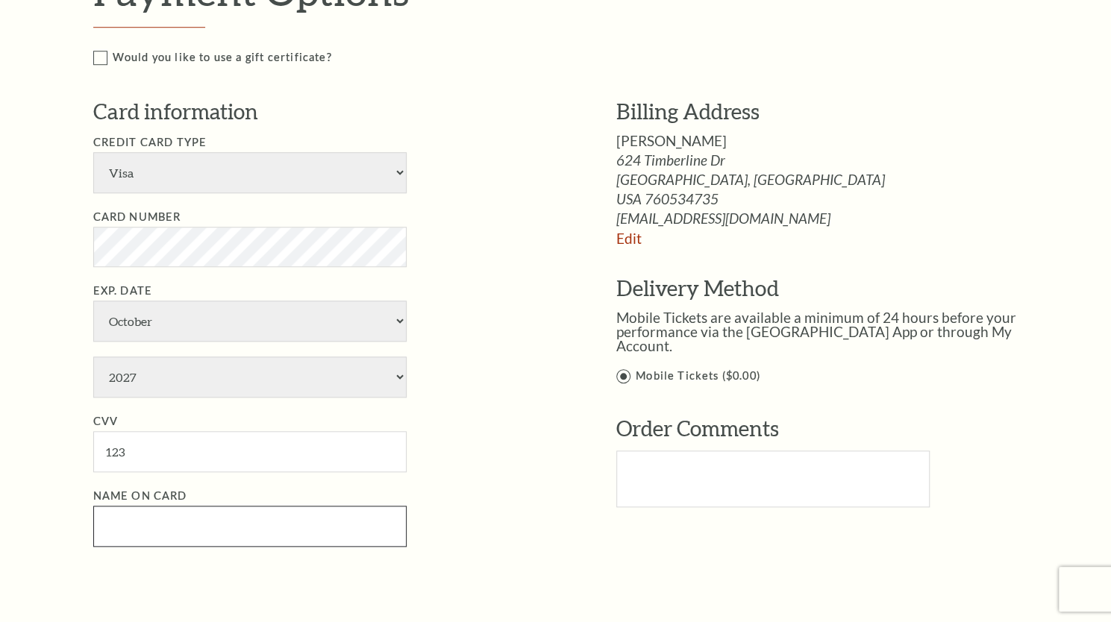
click at [151, 519] on input "Name on Card" at bounding box center [249, 526] width 313 height 41
type input "test"
click at [532, 468] on ul "Credit Card Type American Express Visa Master Card Discover Card Number Exp. Da…" at bounding box center [332, 340] width 478 height 413
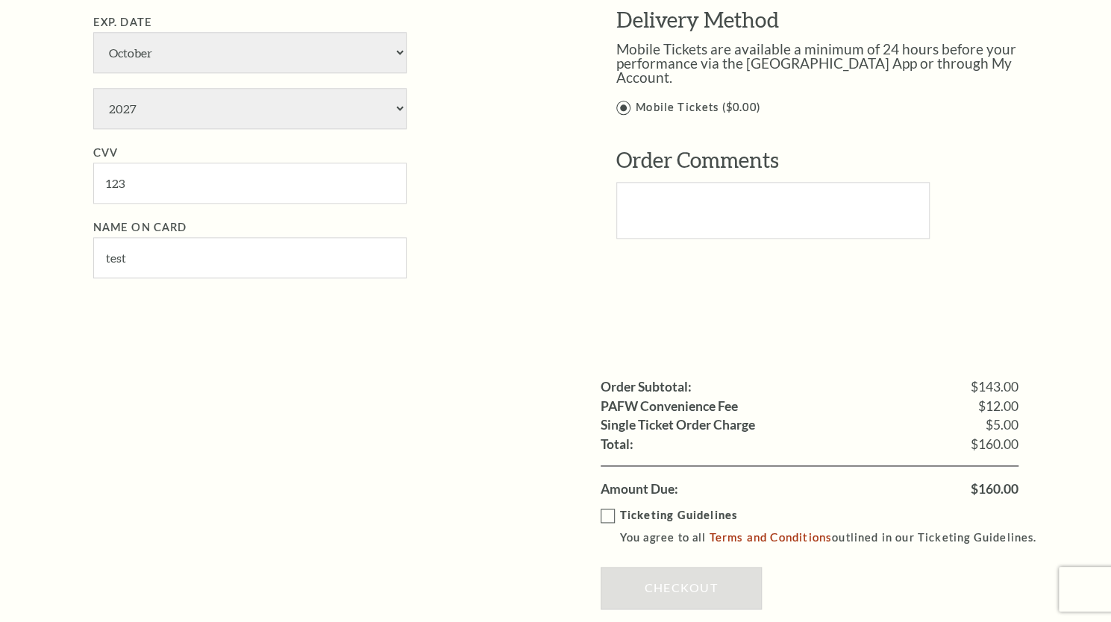
scroll to position [970, 0]
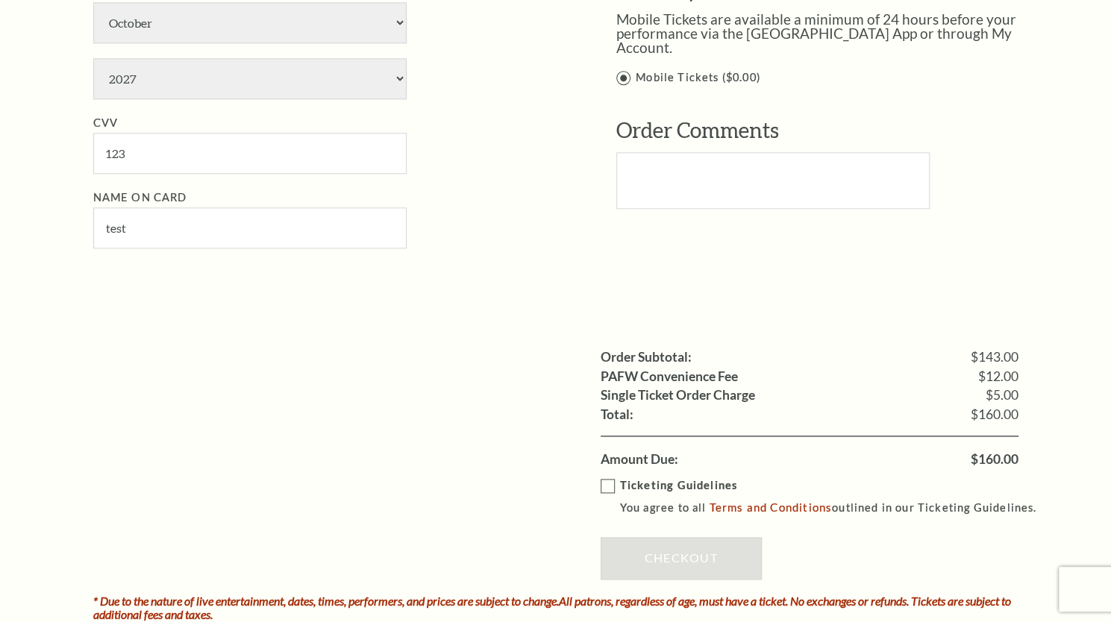
click at [606, 480] on label "Ticketing Guidelines You agree to all Terms and Conditions outlined in our Tick…" at bounding box center [826, 497] width 450 height 41
click at [0, 0] on input "Ticketing Guidelines You agree to all Terms and Conditions outlined in our Tick…" at bounding box center [0, 0] width 0 height 0
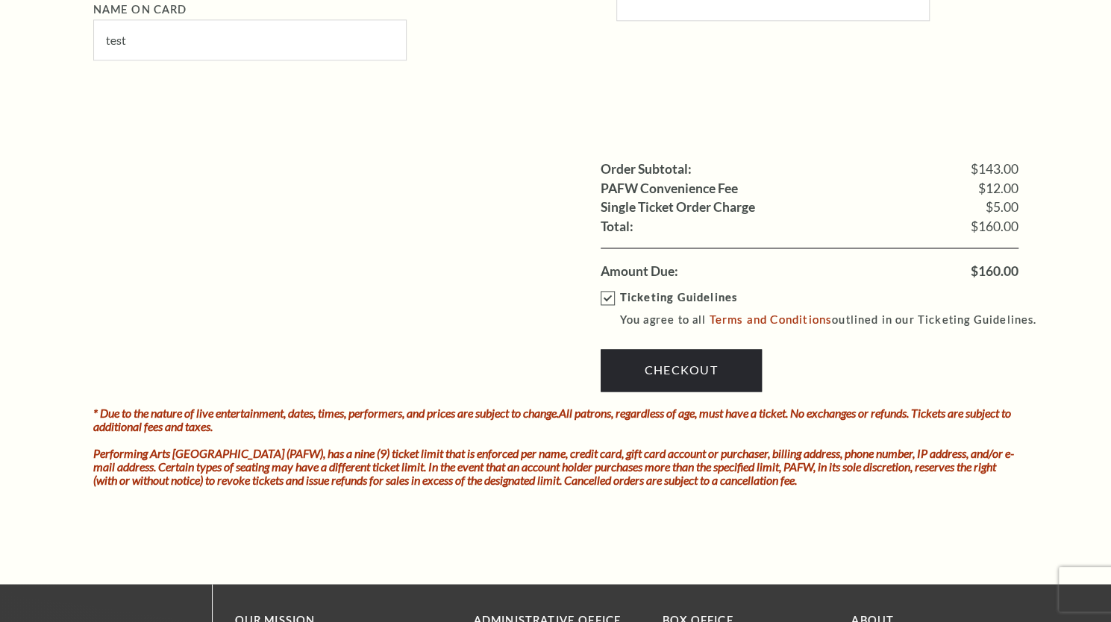
scroll to position [1194, 0]
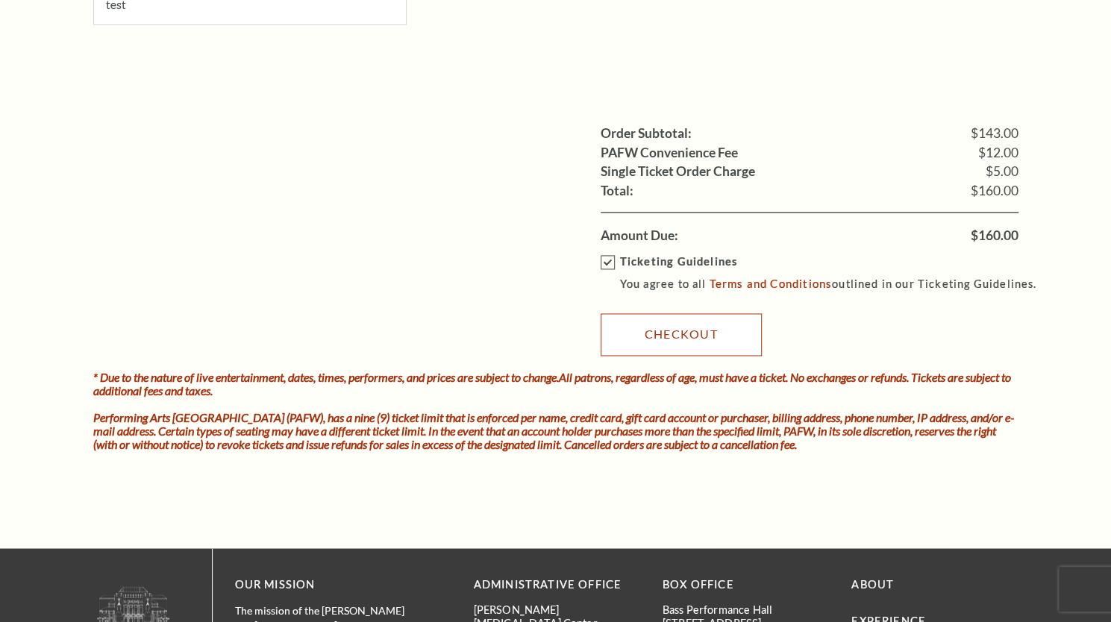
click at [696, 331] on link "Checkout" at bounding box center [681, 334] width 161 height 42
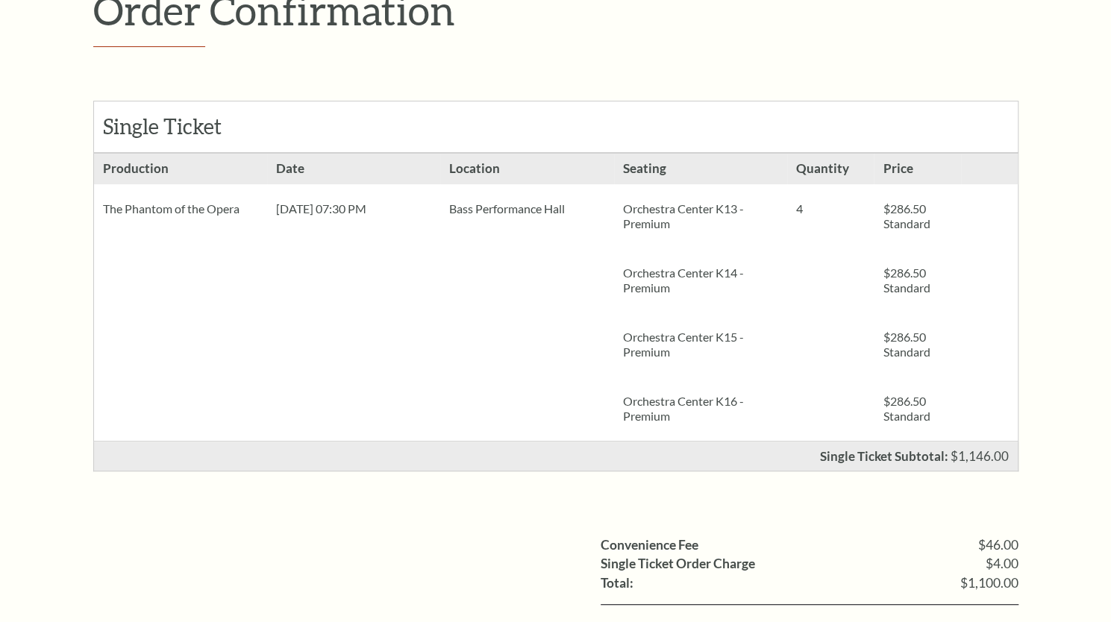
scroll to position [522, 0]
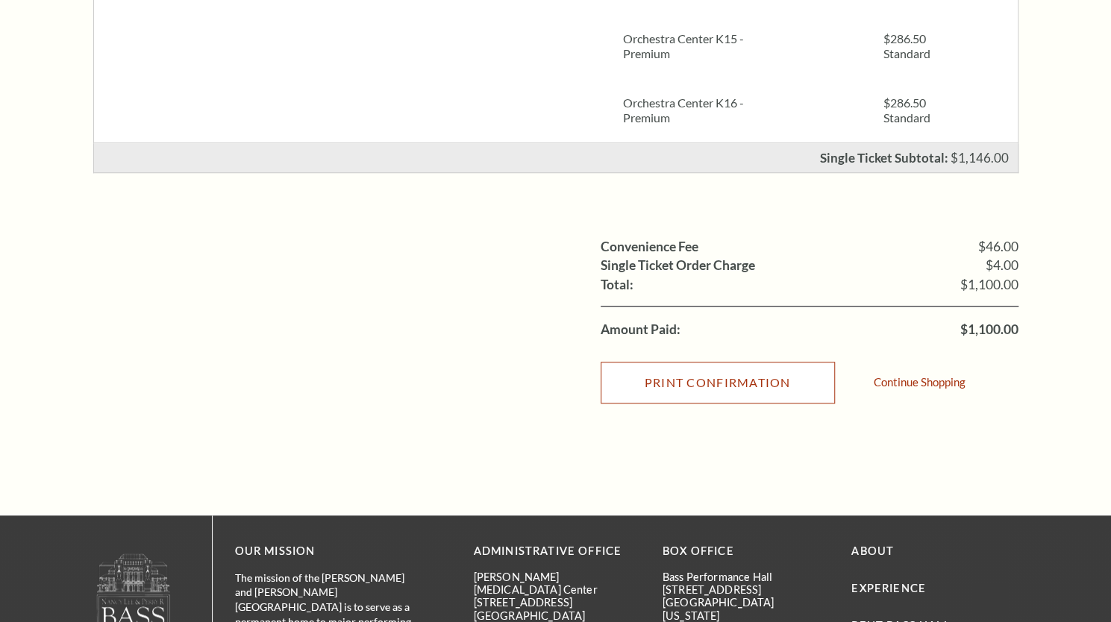
drag, startPoint x: 675, startPoint y: 381, endPoint x: 897, endPoint y: 443, distance: 231.1
click at [675, 381] on input "Print Confirmation" at bounding box center [718, 383] width 234 height 42
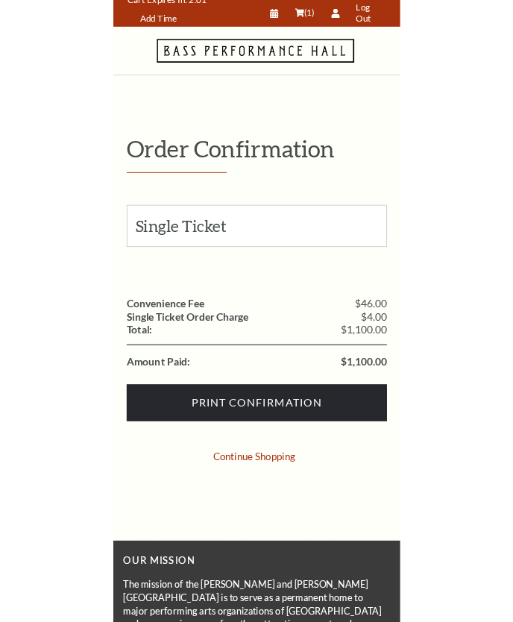
scroll to position [0, 0]
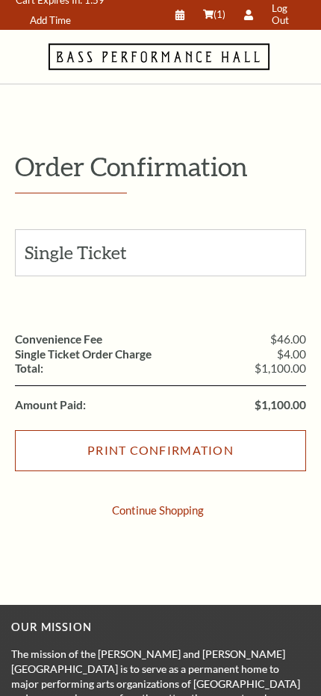
click at [221, 458] on input "Print Confirmation" at bounding box center [160, 450] width 291 height 41
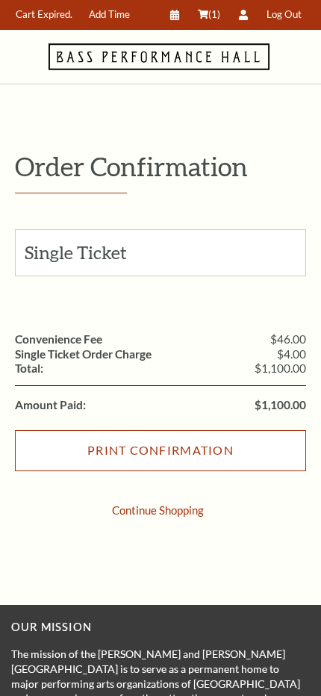
click at [204, 454] on input "Print Confirmation" at bounding box center [160, 450] width 291 height 41
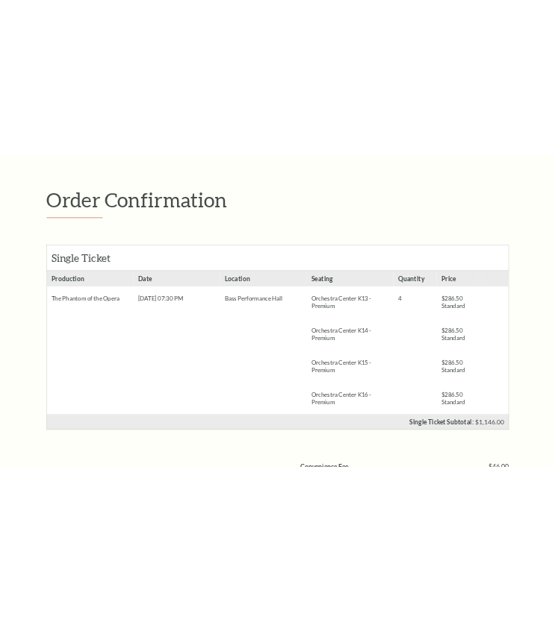
scroll to position [149, 0]
